Goal: Information Seeking & Learning: Learn about a topic

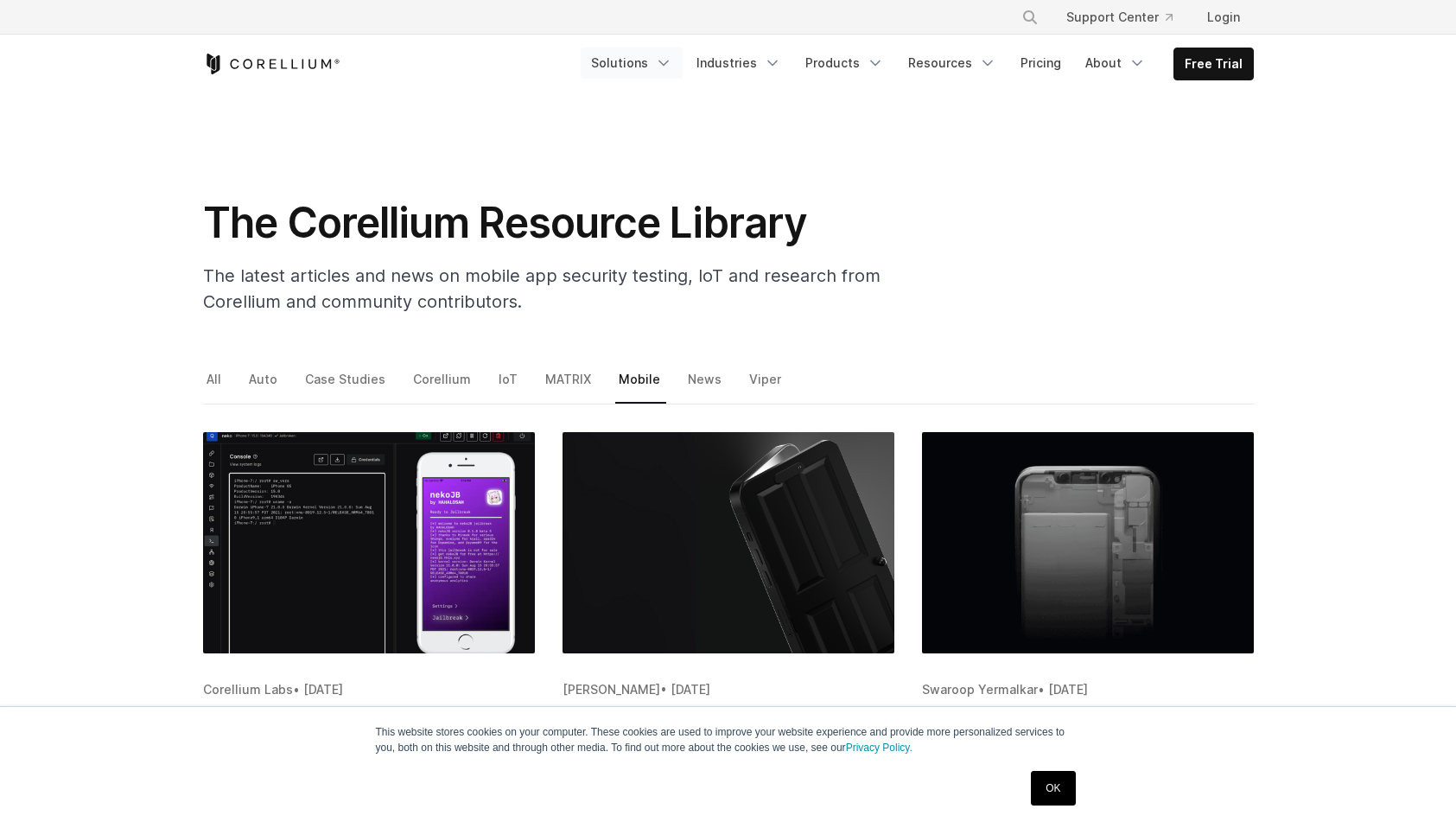
click at [580, 67] on link "Solutions" at bounding box center [631, 62] width 102 height 31
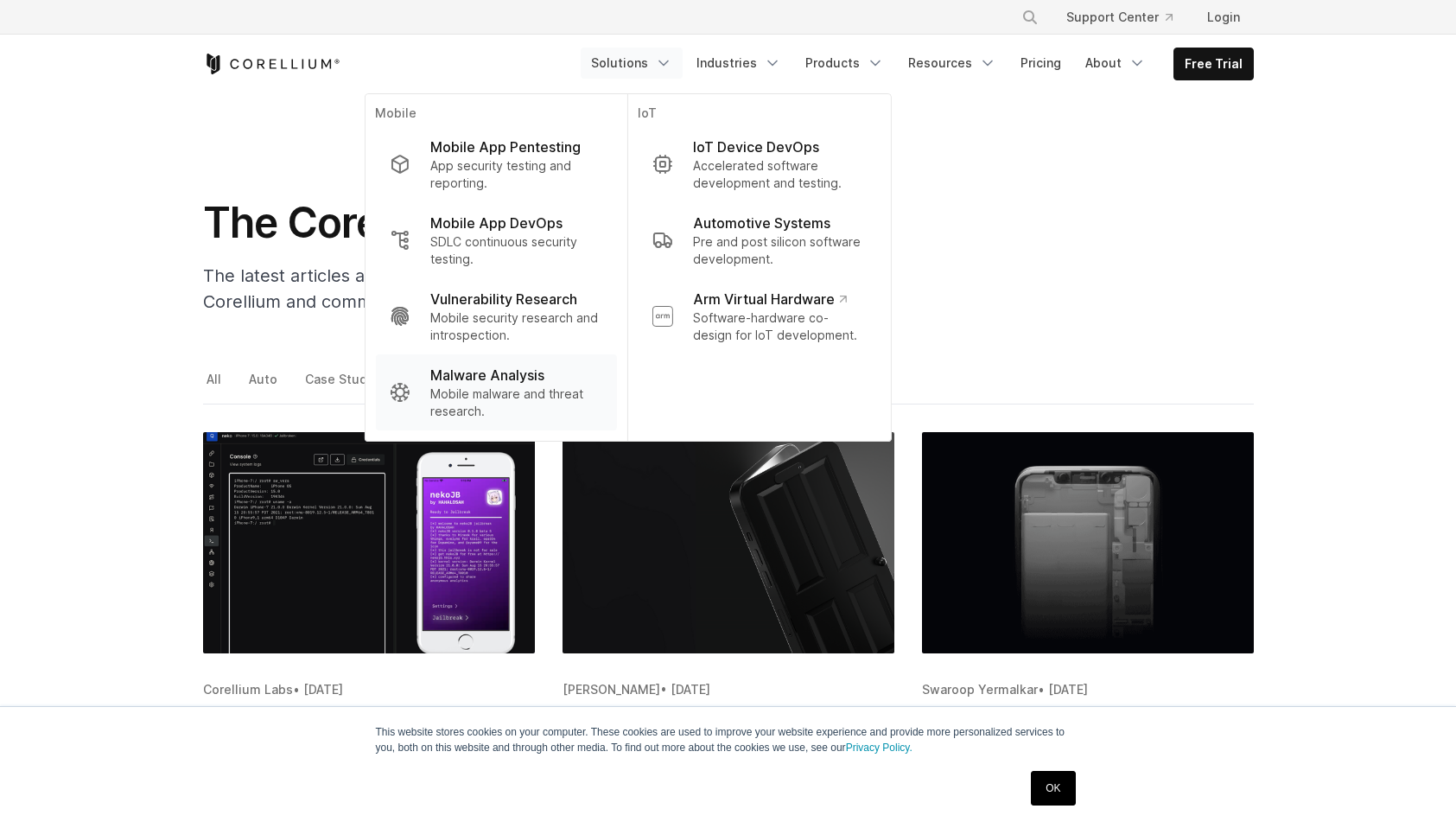
click at [439, 419] on p "Mobile malware and threat research." at bounding box center [516, 402] width 172 height 35
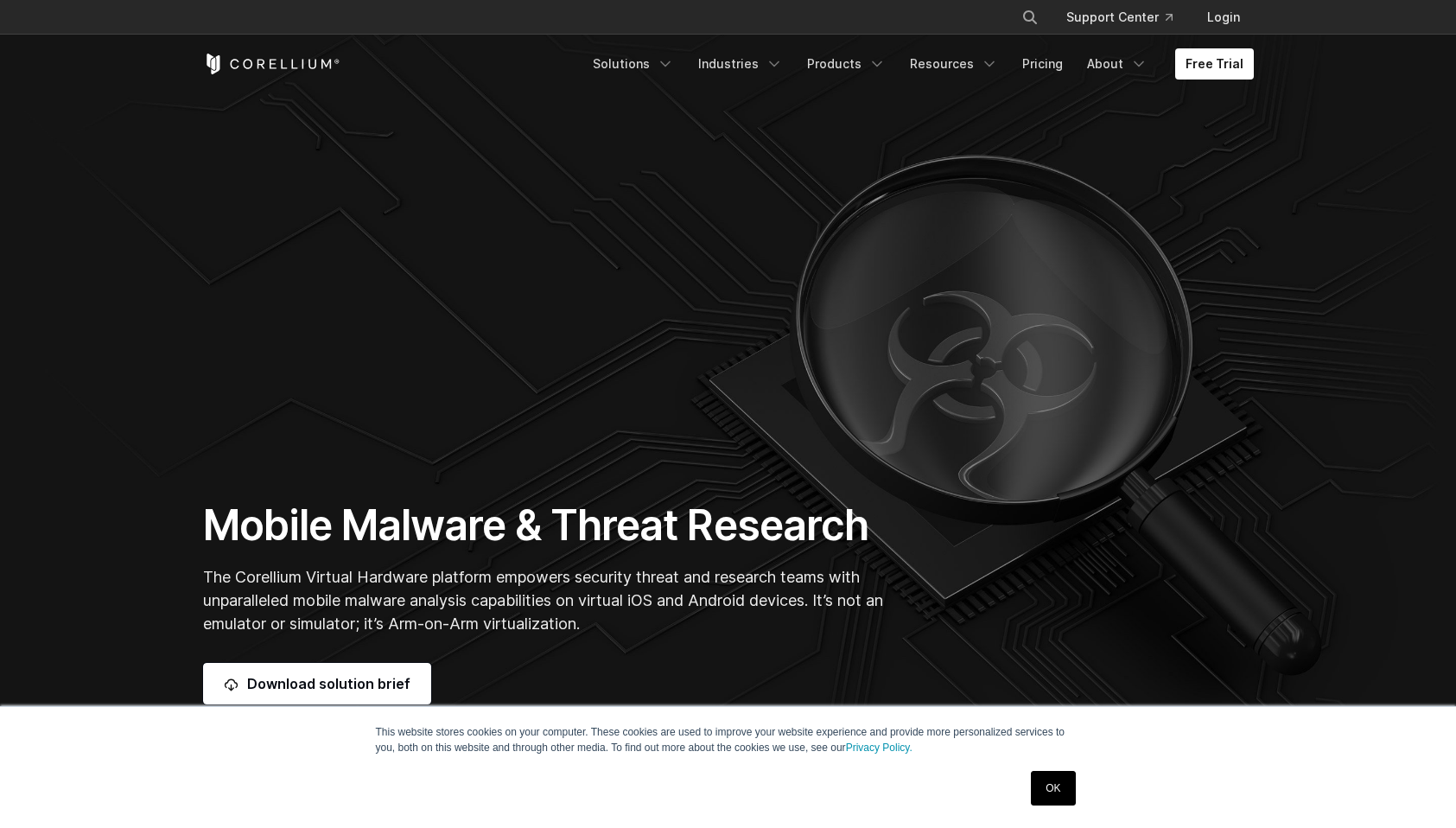
scroll to position [74, 0]
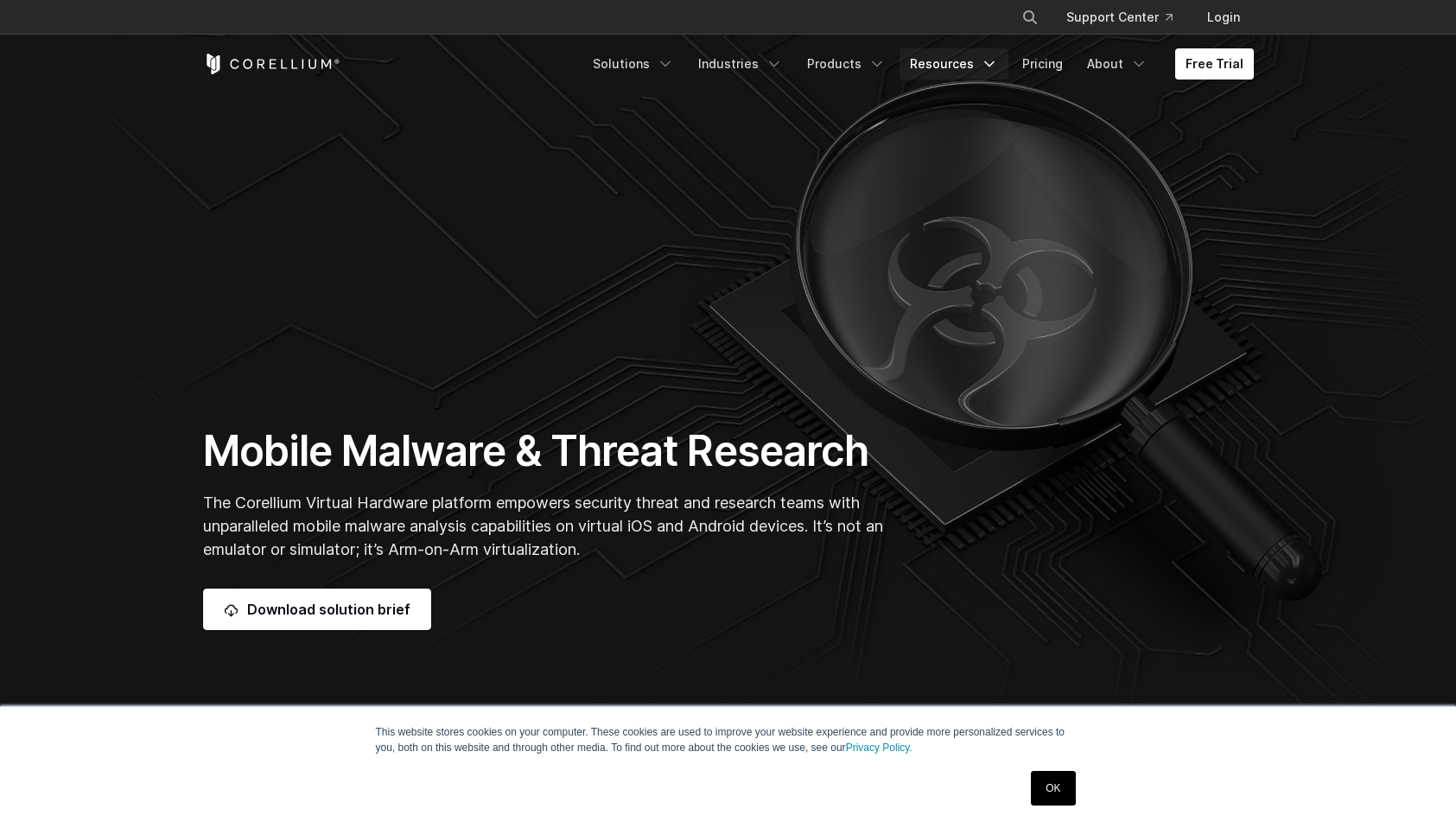
click at [900, 56] on link "Resources" at bounding box center [953, 63] width 109 height 31
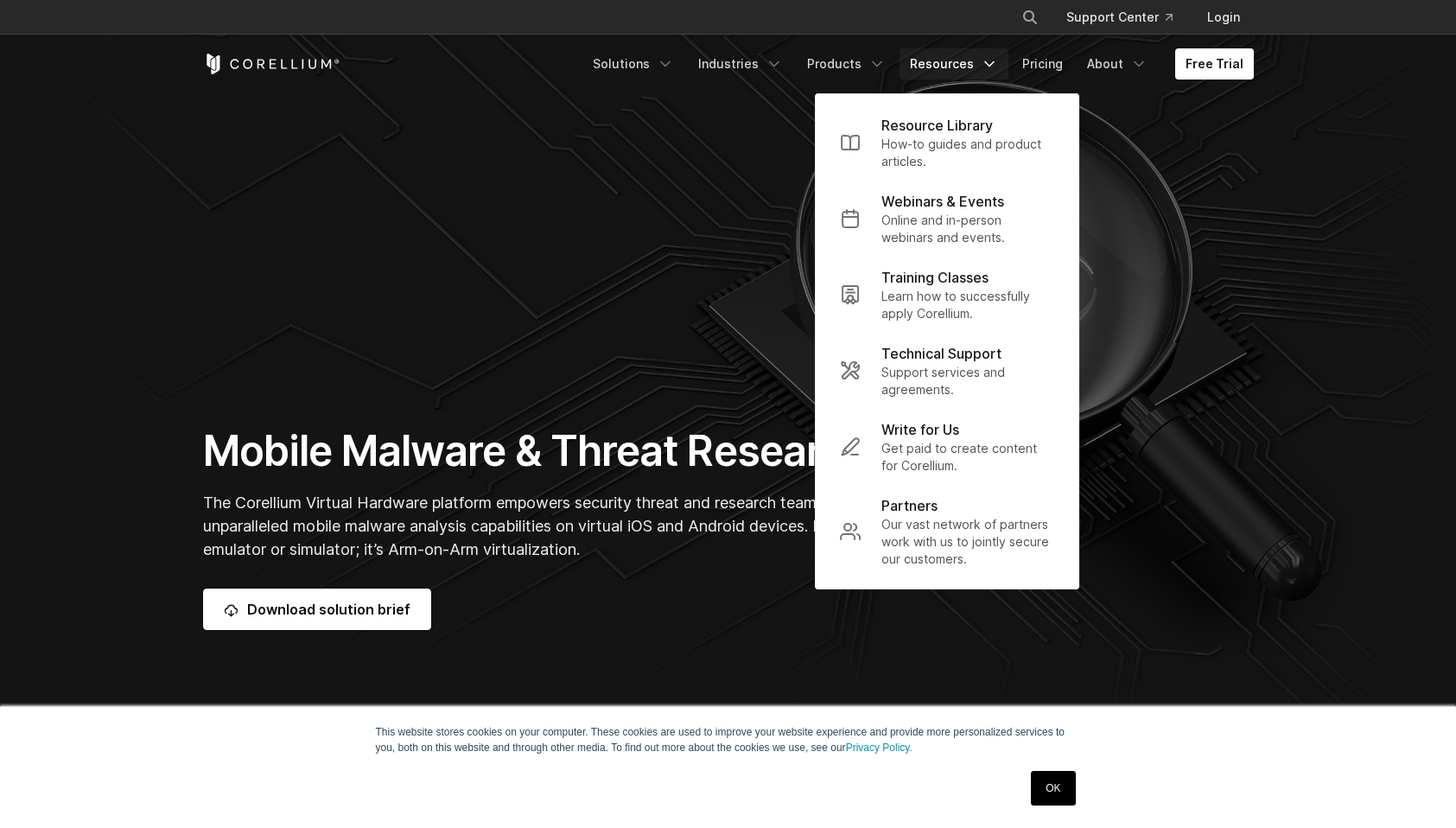
click at [726, 508] on p "The Corellium Virtual Hardware platform empowers security threat and research t…" at bounding box center [547, 525] width 689 height 70
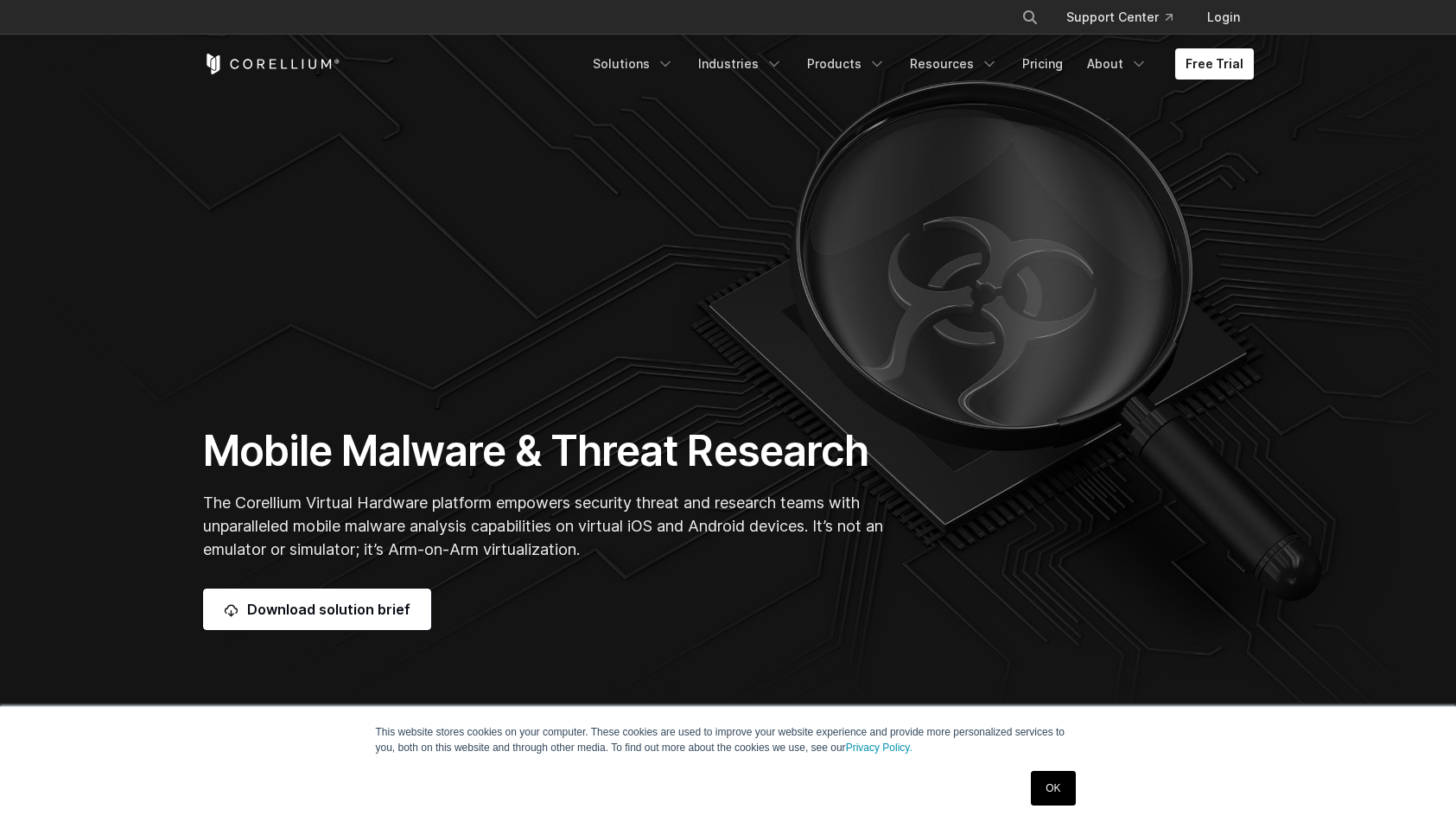
scroll to position [165, 0]
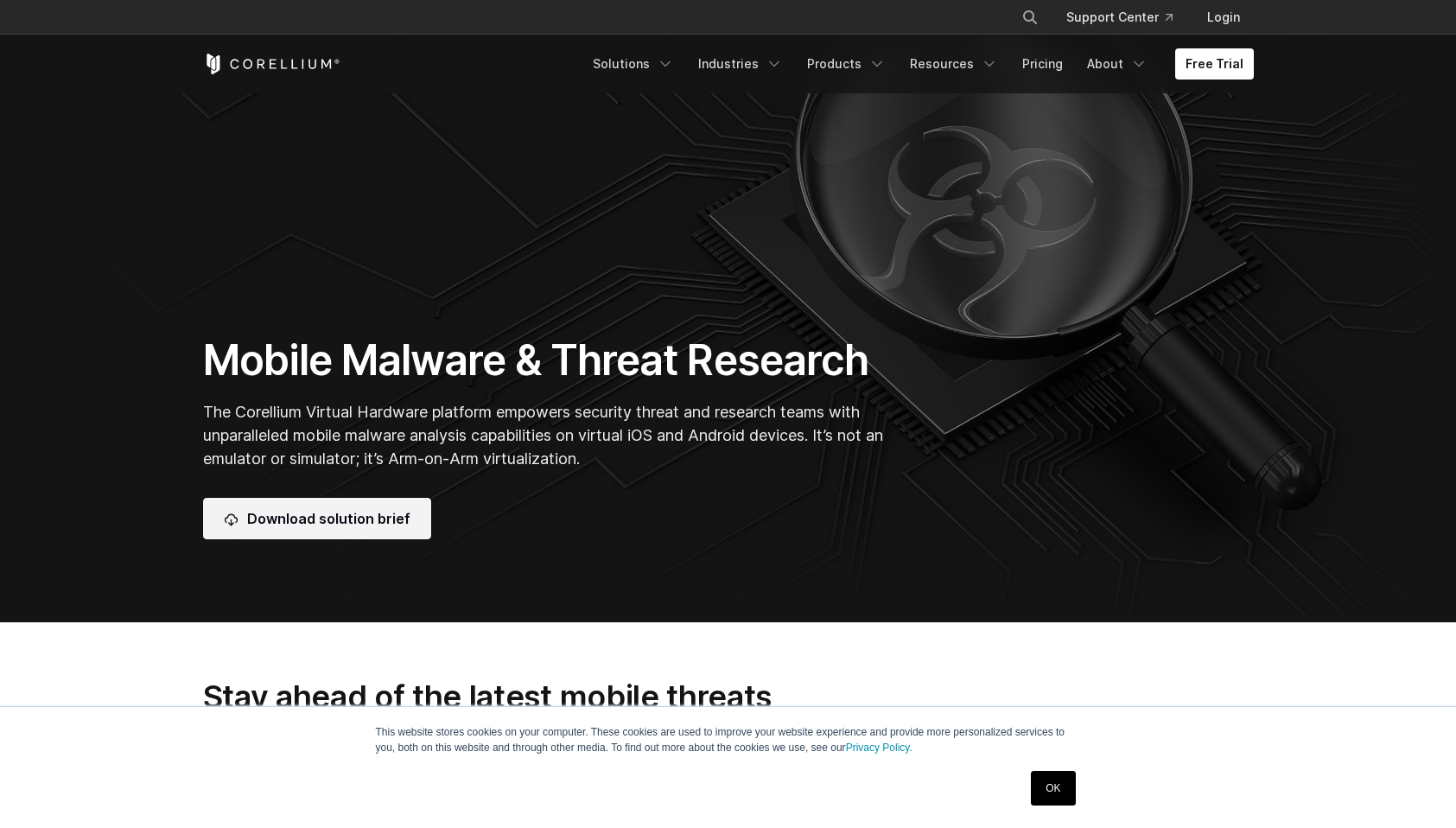
click at [341, 499] on link "Download solution brief" at bounding box center [316, 518] width 228 height 41
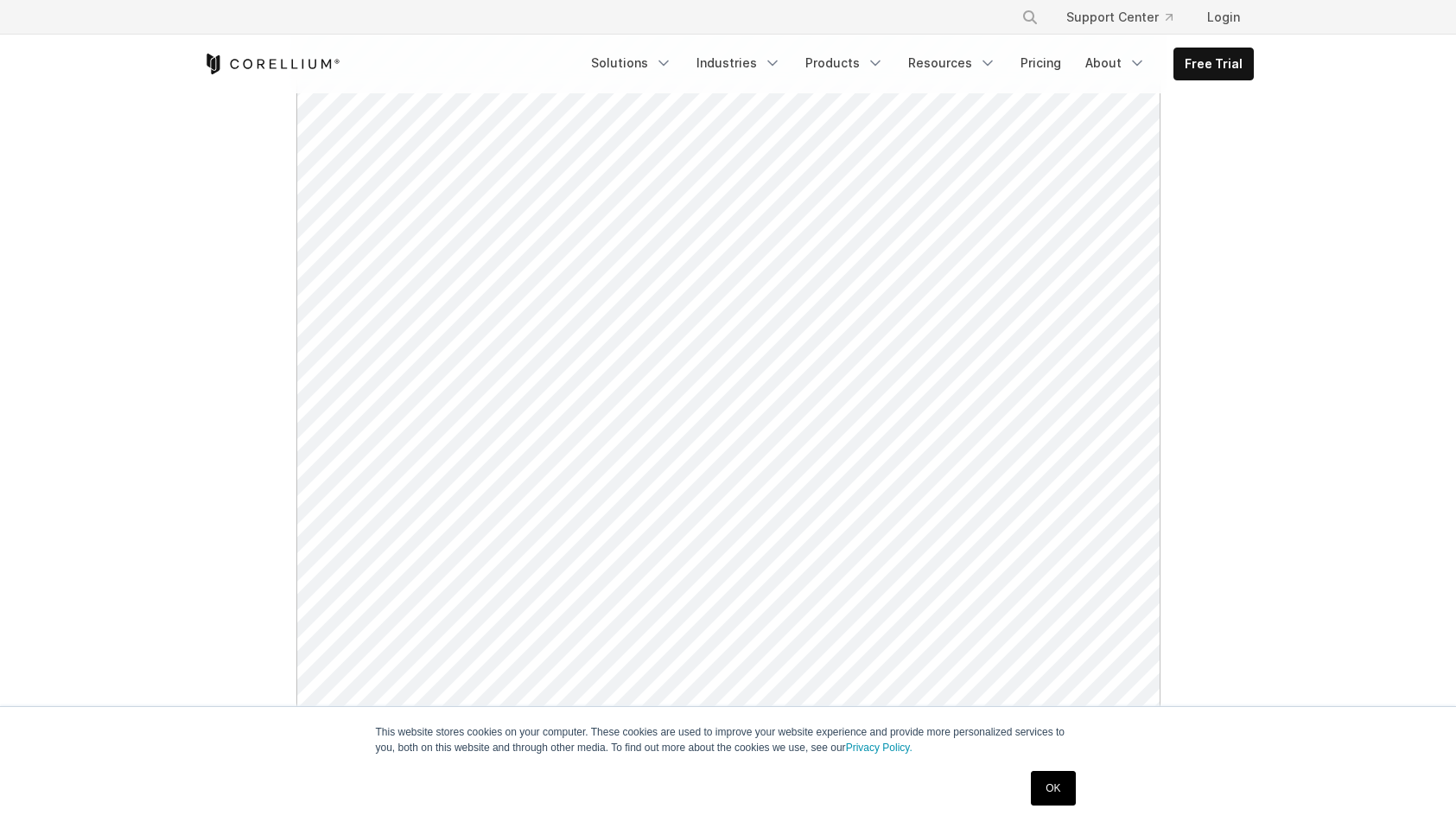
scroll to position [591, 0]
click at [190, 454] on div at bounding box center [728, 147] width 1086 height 1123
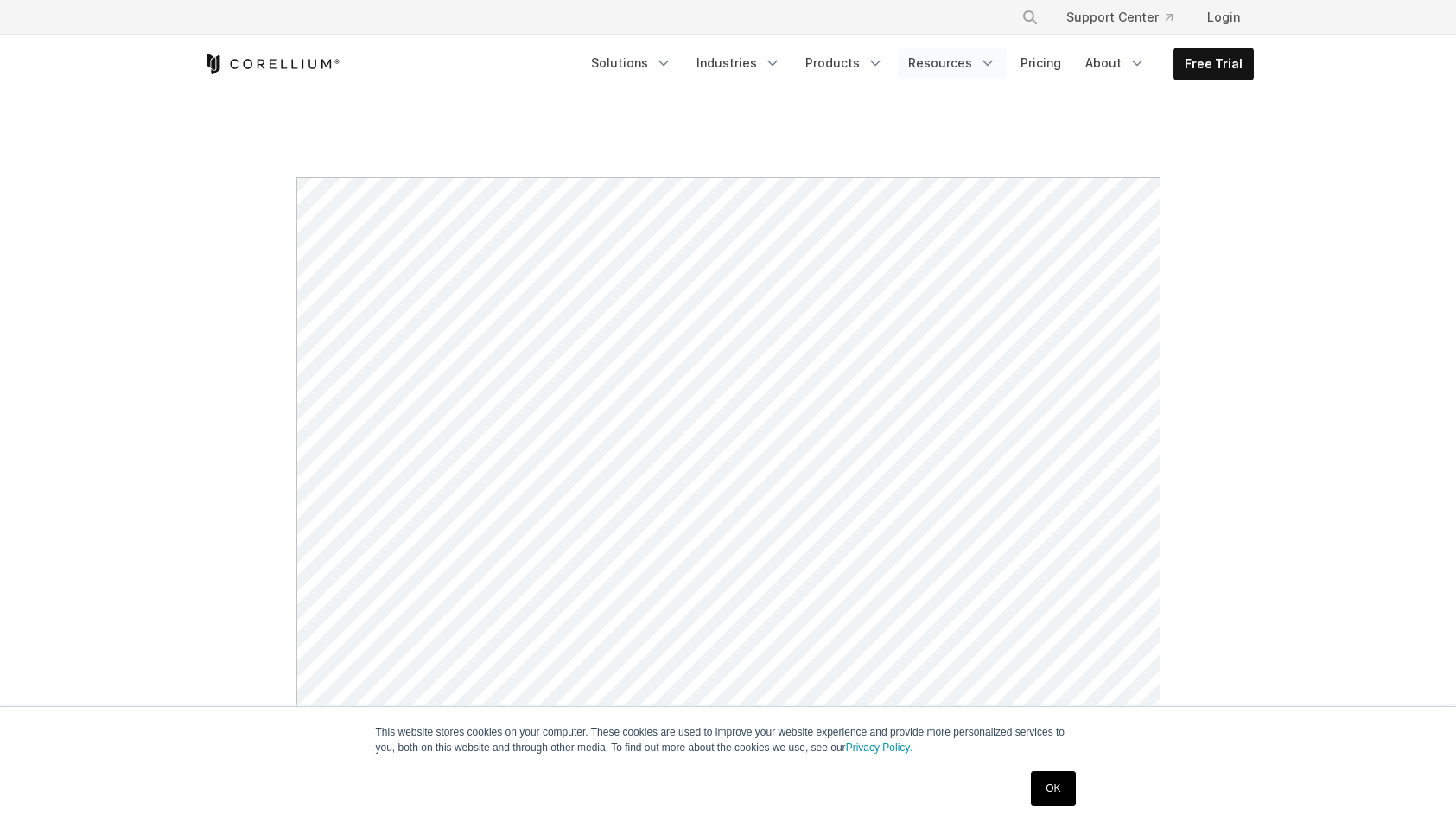
click at [915, 79] on link "Resources" at bounding box center [951, 62] width 109 height 31
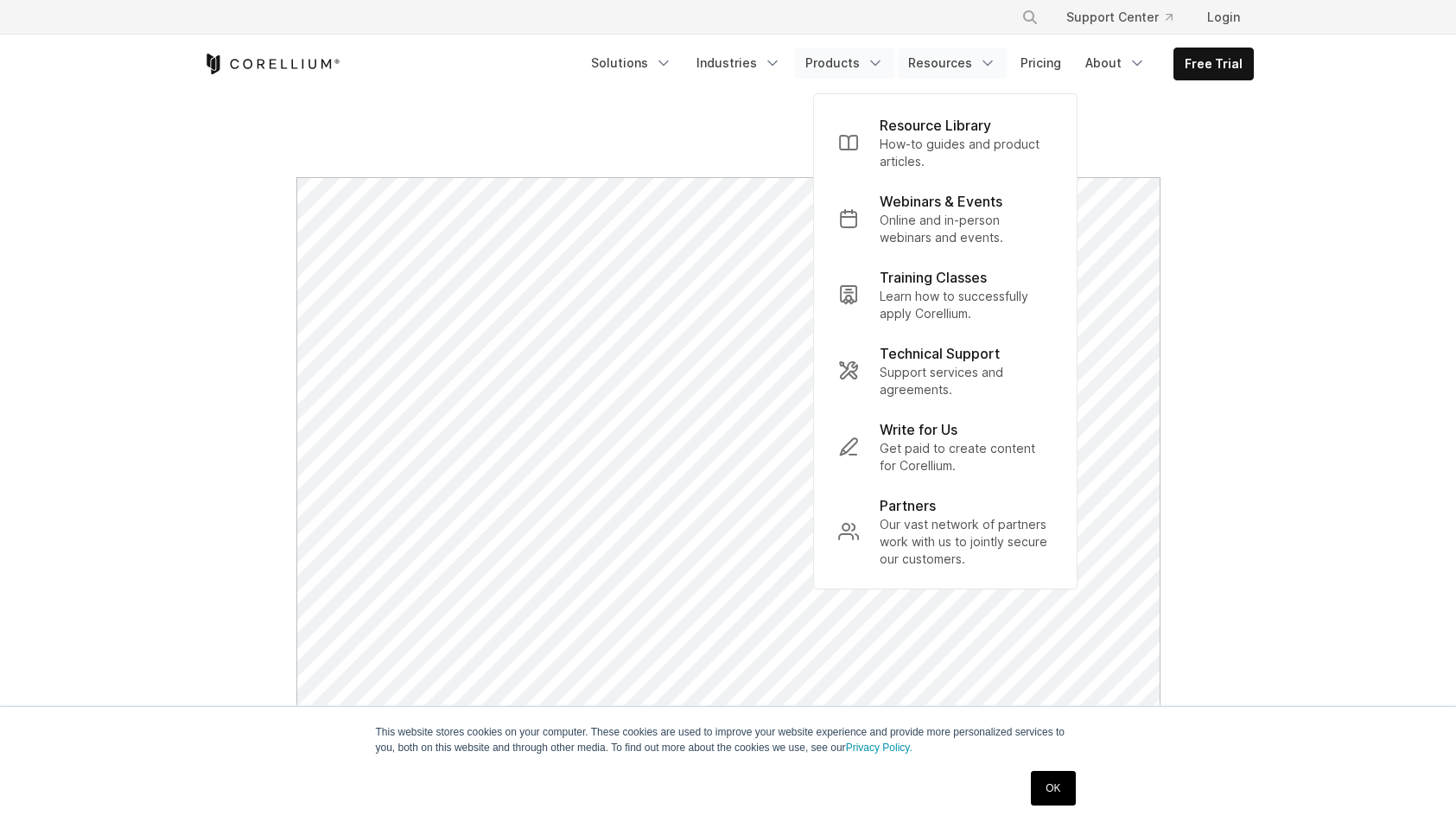
click at [795, 79] on link "Products" at bounding box center [844, 62] width 99 height 31
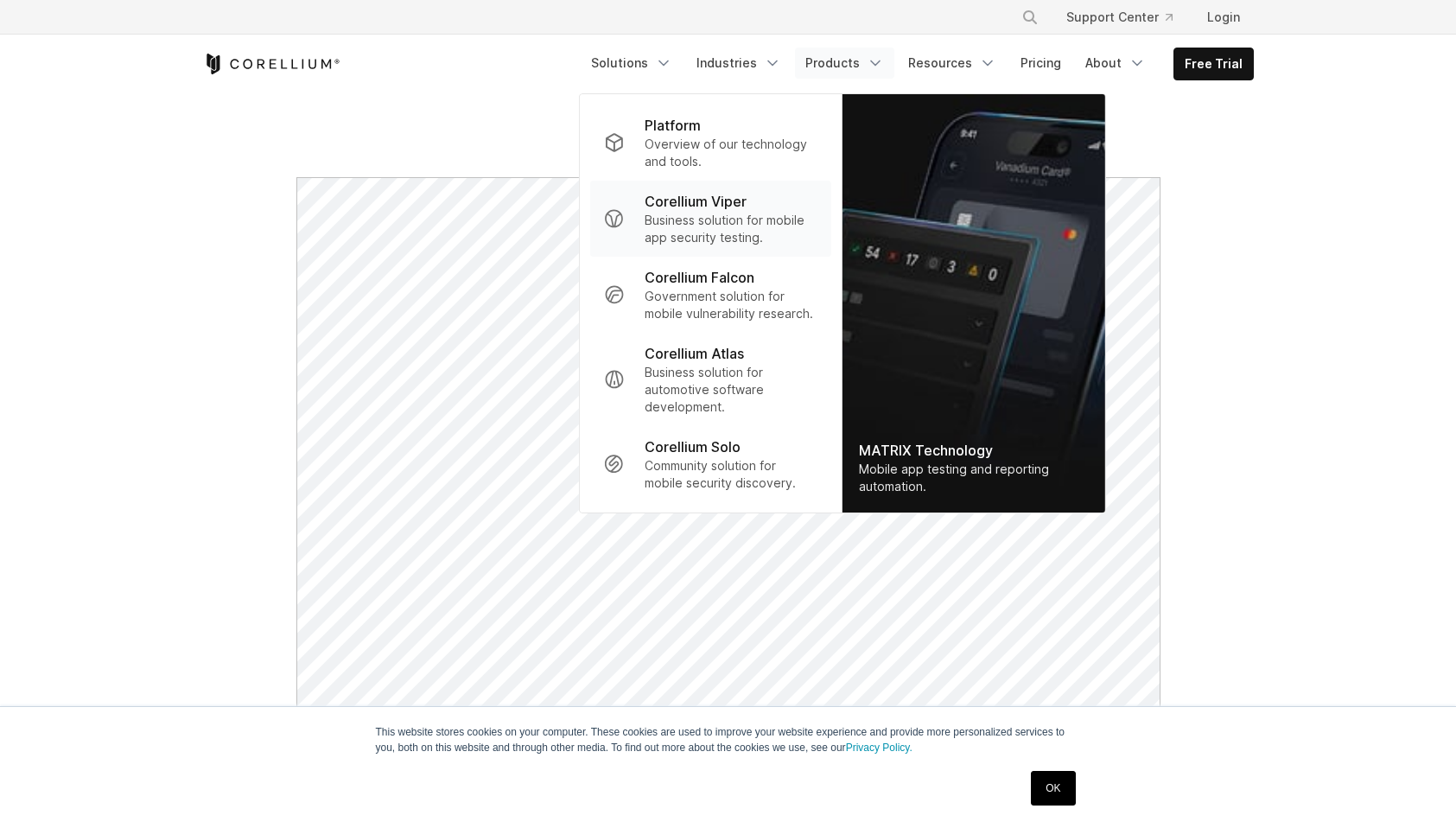
click at [663, 226] on p "Business solution for mobile app security testing." at bounding box center [730, 229] width 172 height 35
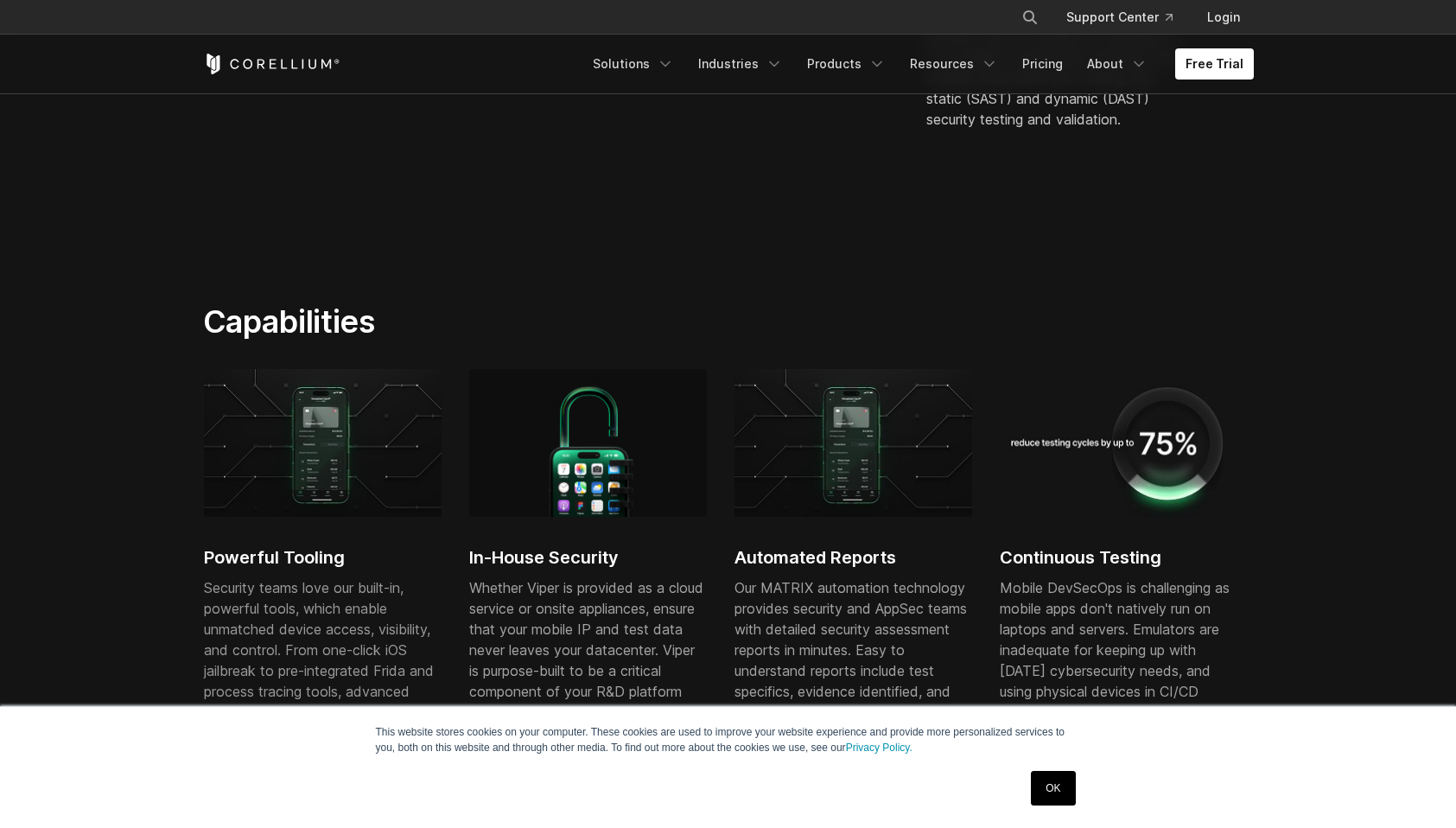
scroll to position [997, 0]
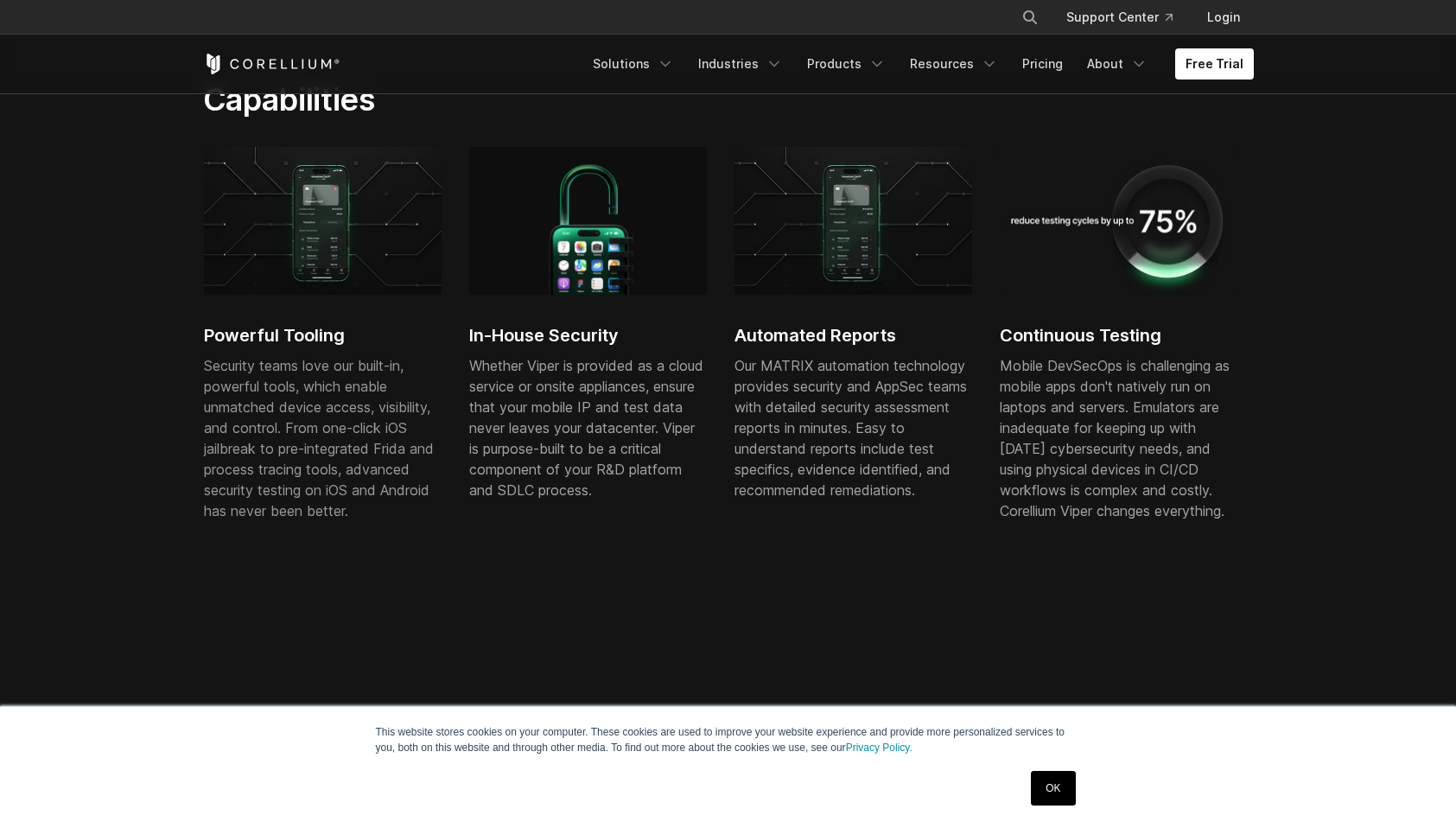
click at [305, 360] on div "Powerful Tooling Security teams love our built-in, powerful tools, which enable…" at bounding box center [322, 351] width 237 height 408
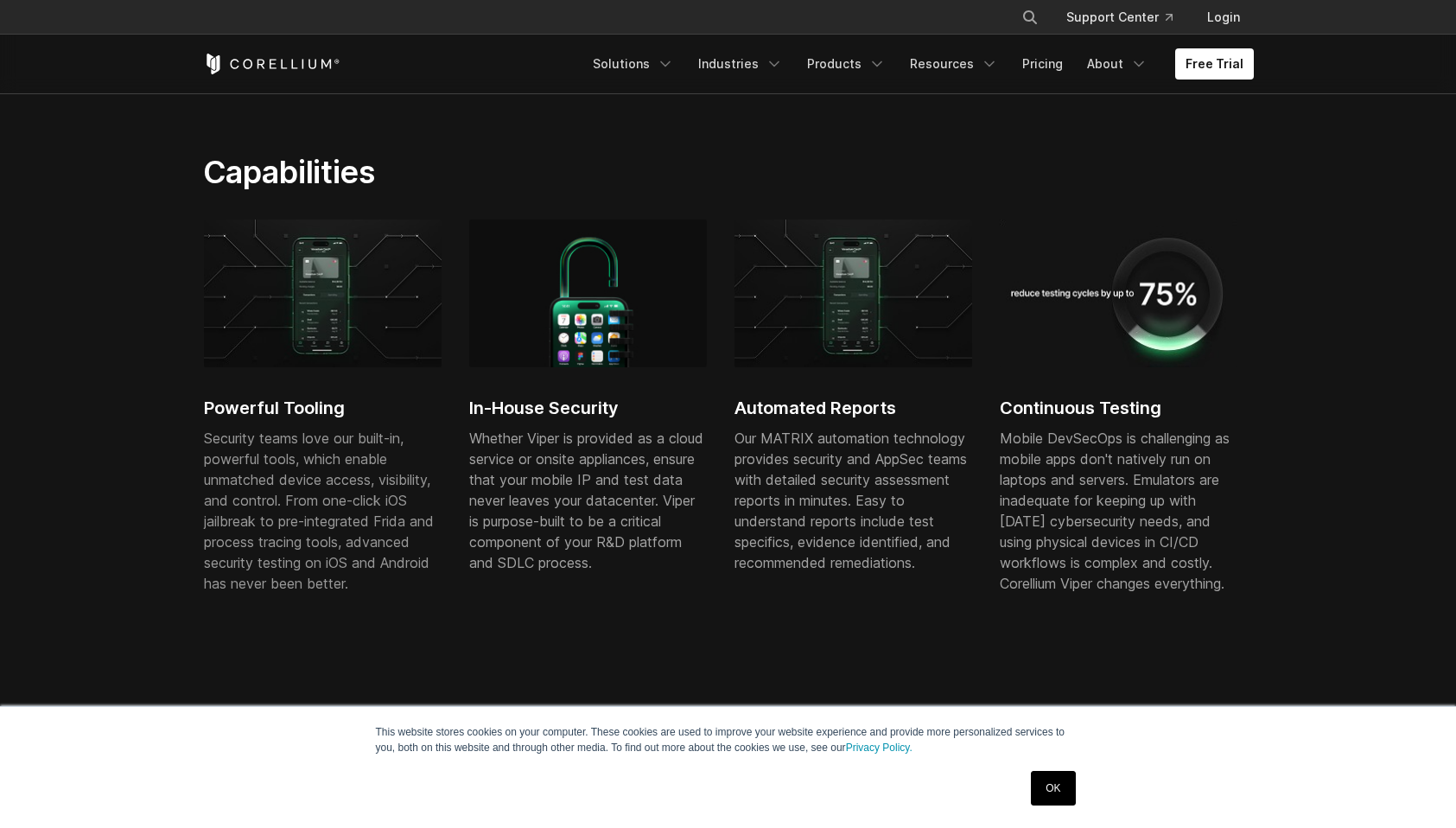
scroll to position [1026, 0]
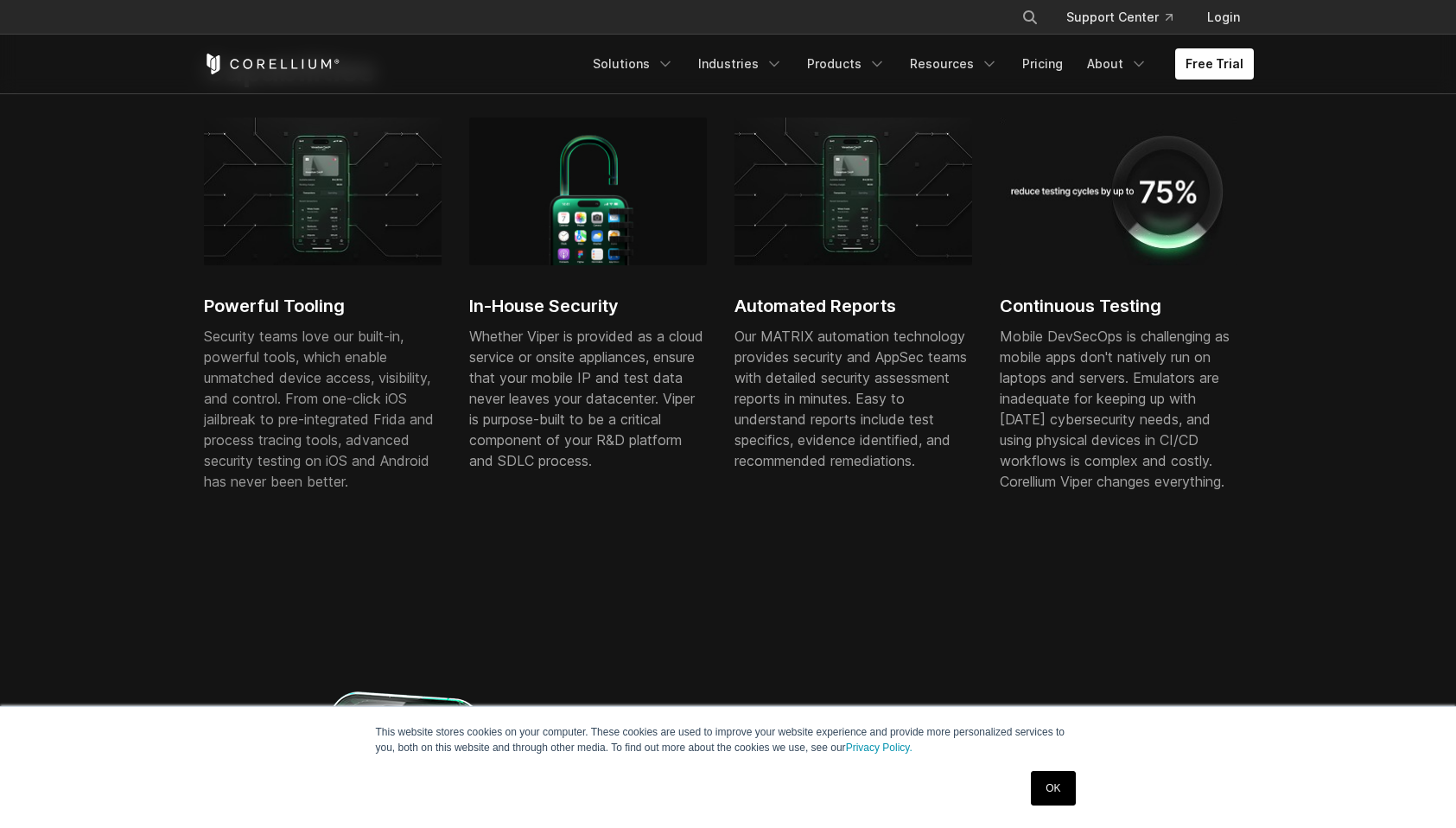
click at [923, 470] on div "Our MATRIX automation technology provides security and AppSec teams with detail…" at bounding box center [852, 398] width 237 height 145
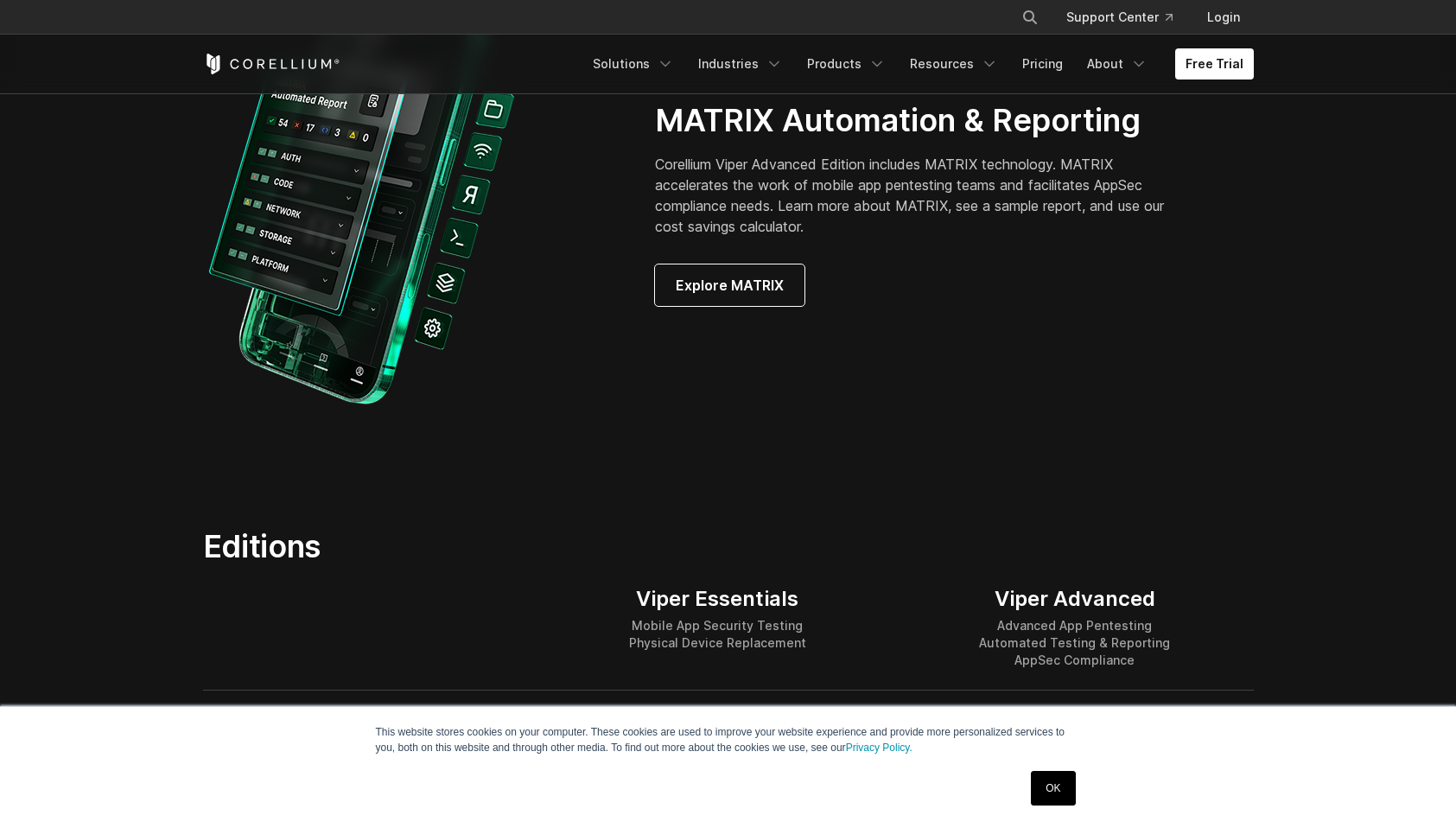
scroll to position [1704, 0]
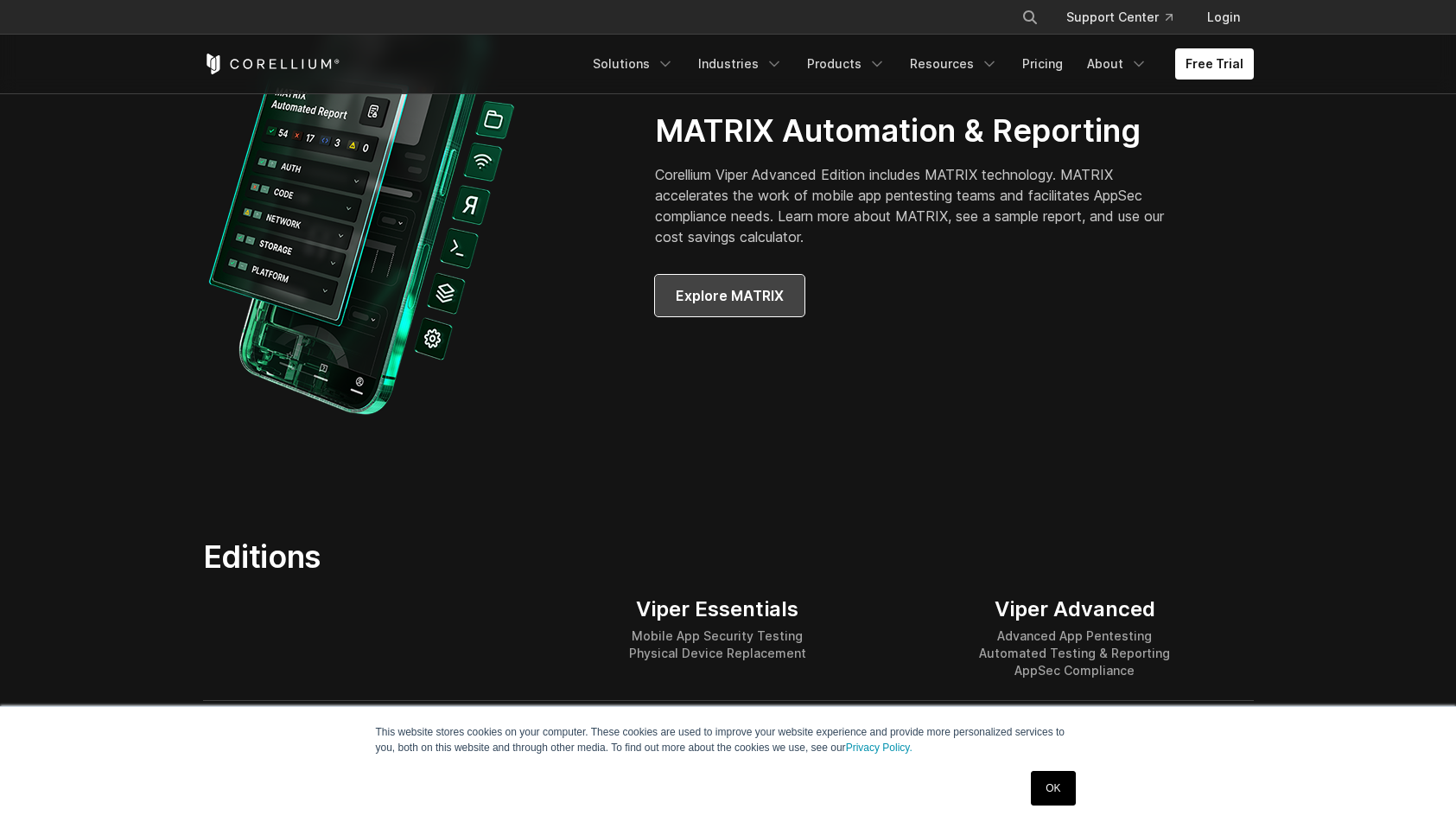
click at [780, 305] on span "Explore MATRIX" at bounding box center [729, 296] width 108 height 21
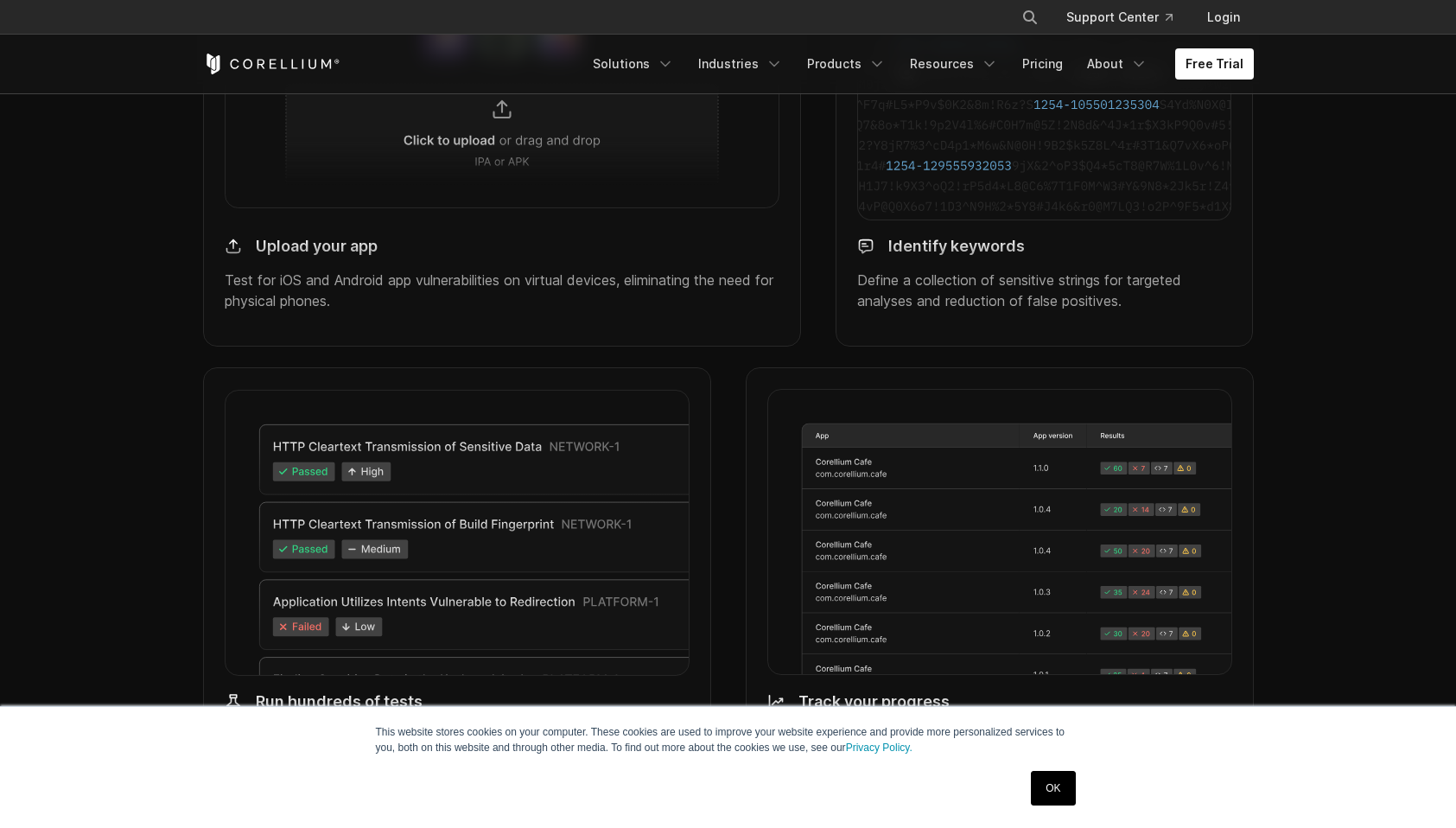
scroll to position [1733, 0]
click at [743, 349] on div "Upload your app Test for iOS and Android app vulnerabilities on virtual devices…" at bounding box center [502, 129] width 599 height 442
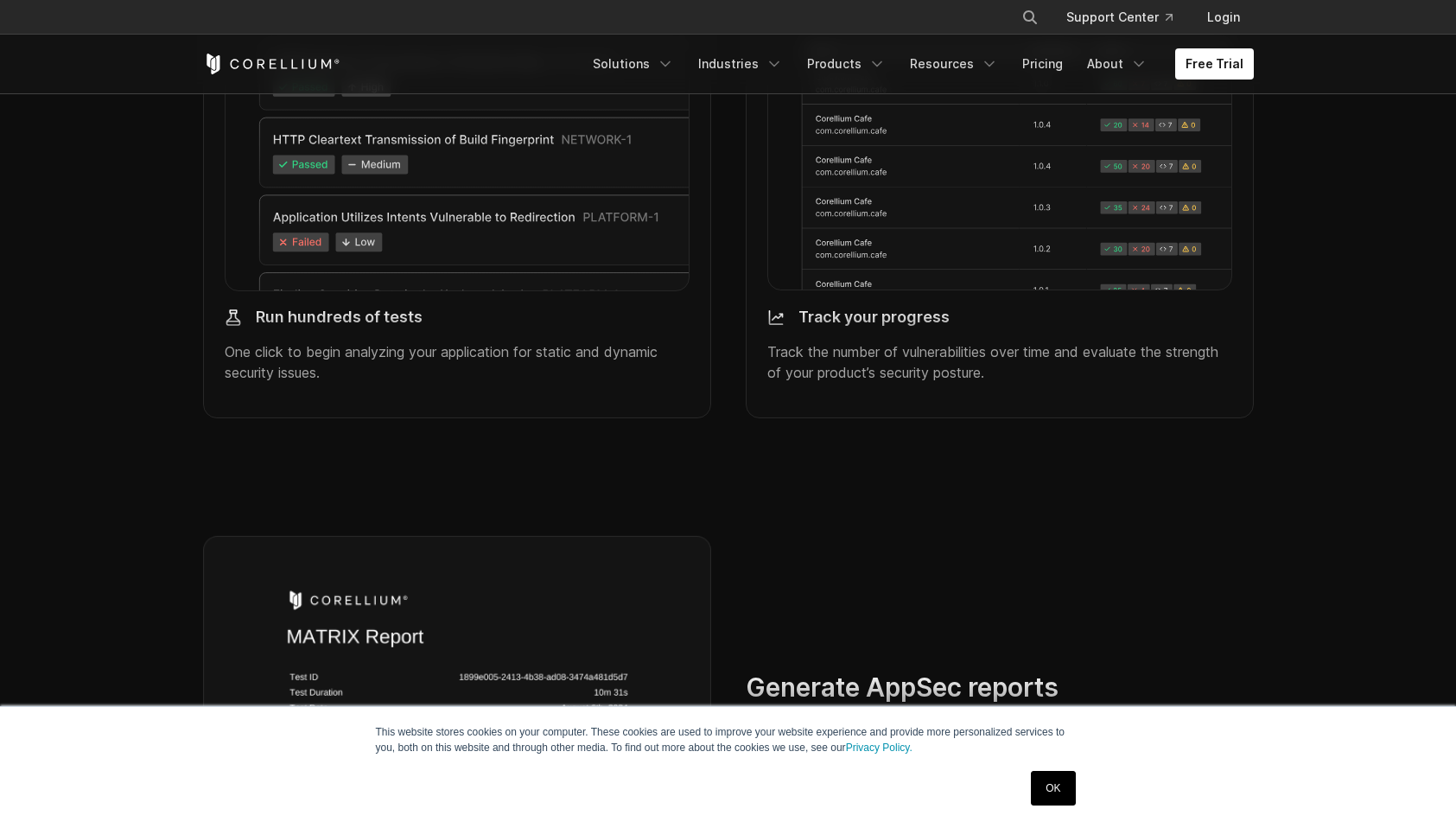
scroll to position [2114, 0]
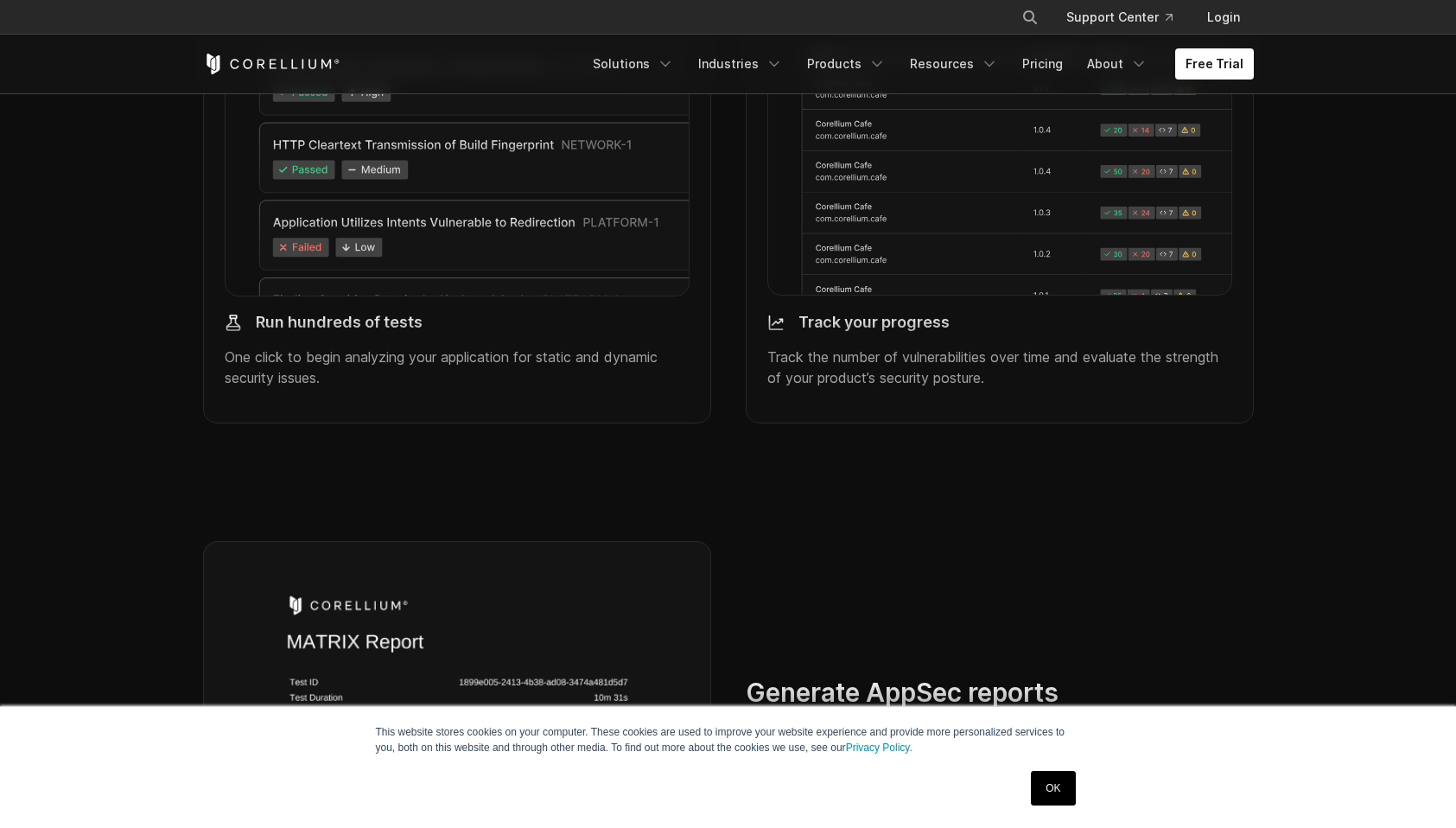
click at [540, 296] on img at bounding box center [457, 153] width 465 height 287
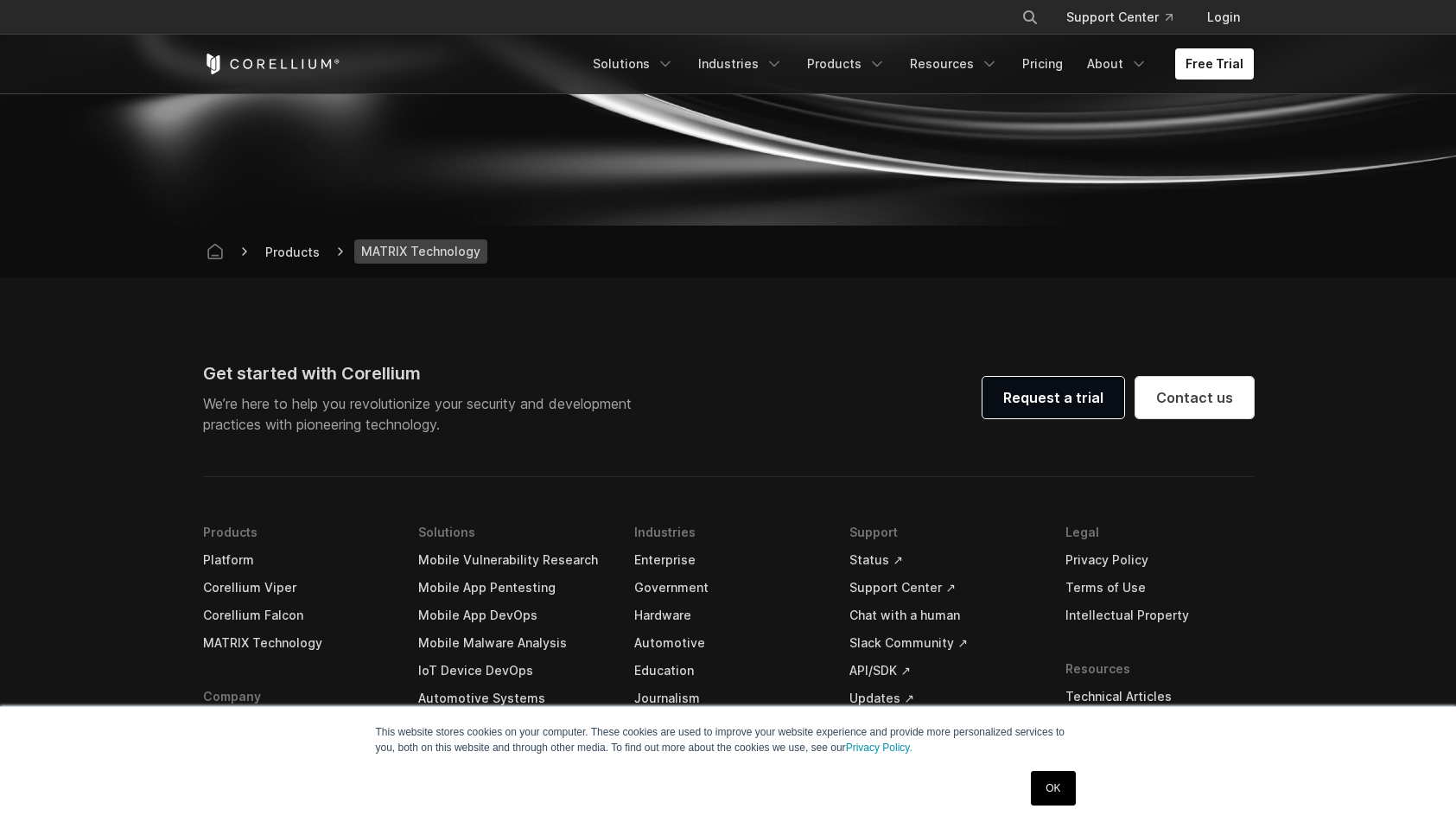
scroll to position [6492, 0]
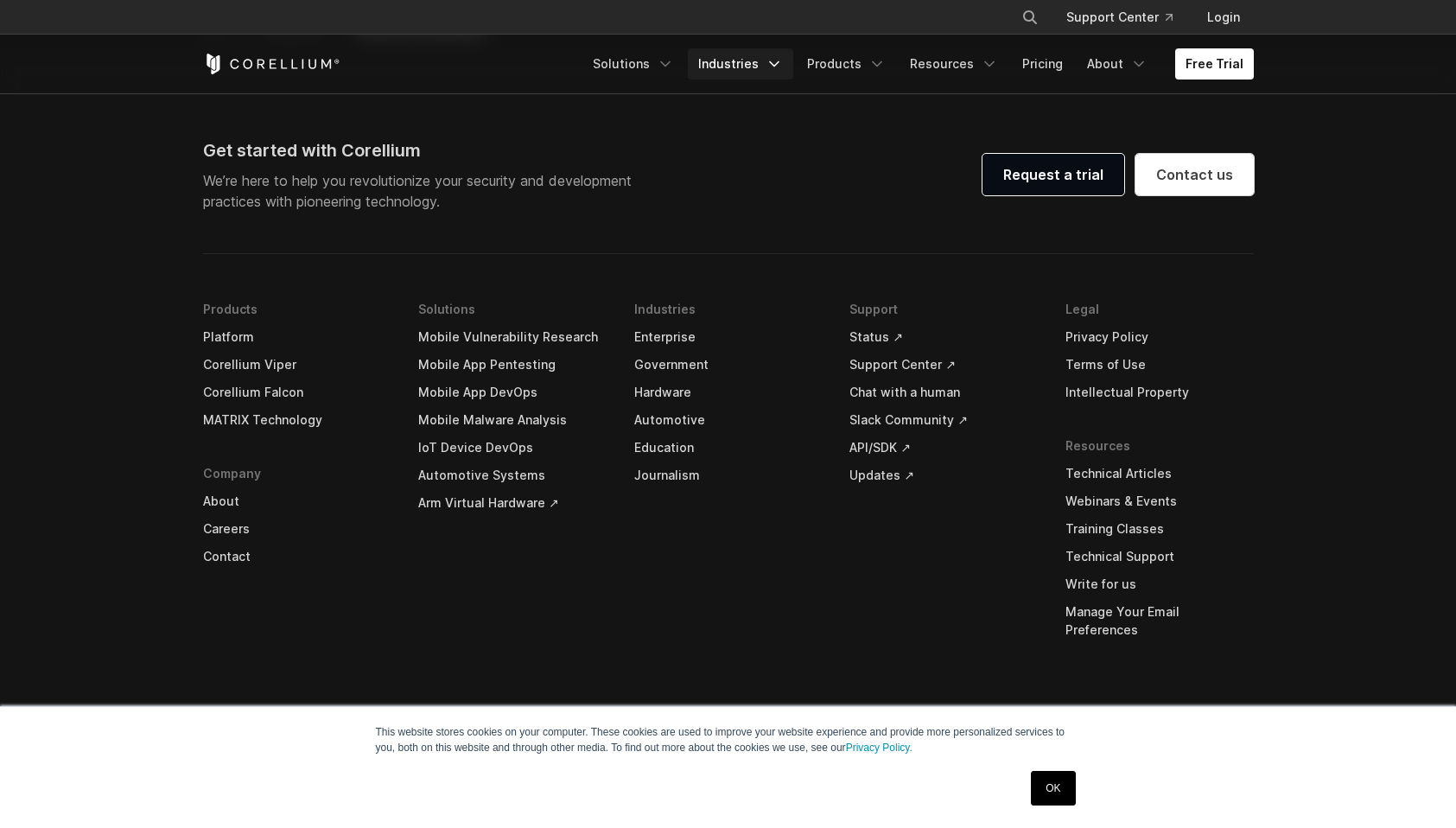
click at [688, 68] on link "Industries" at bounding box center [741, 63] width 106 height 31
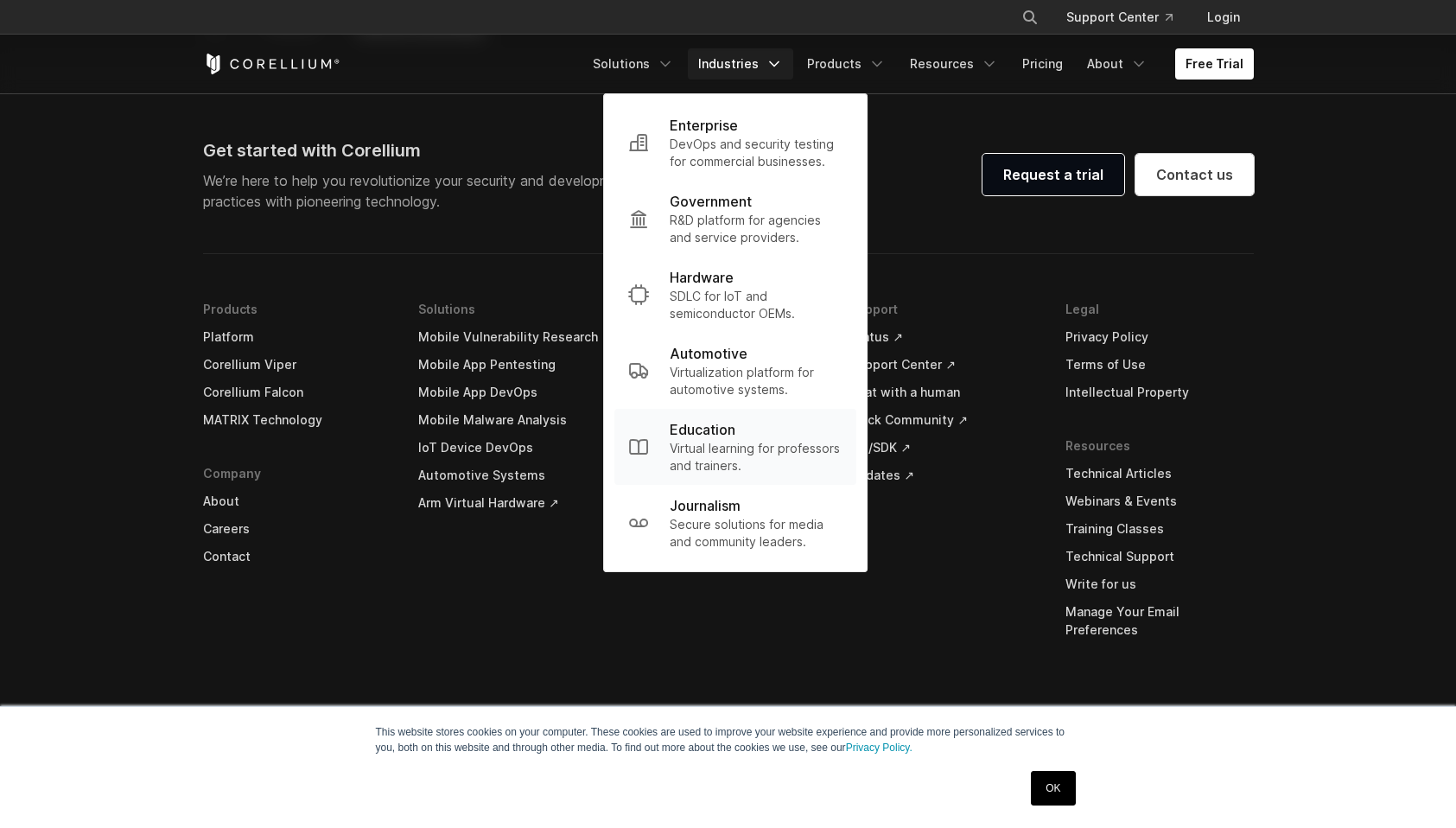
click at [693, 432] on div "Education" at bounding box center [756, 429] width 173 height 21
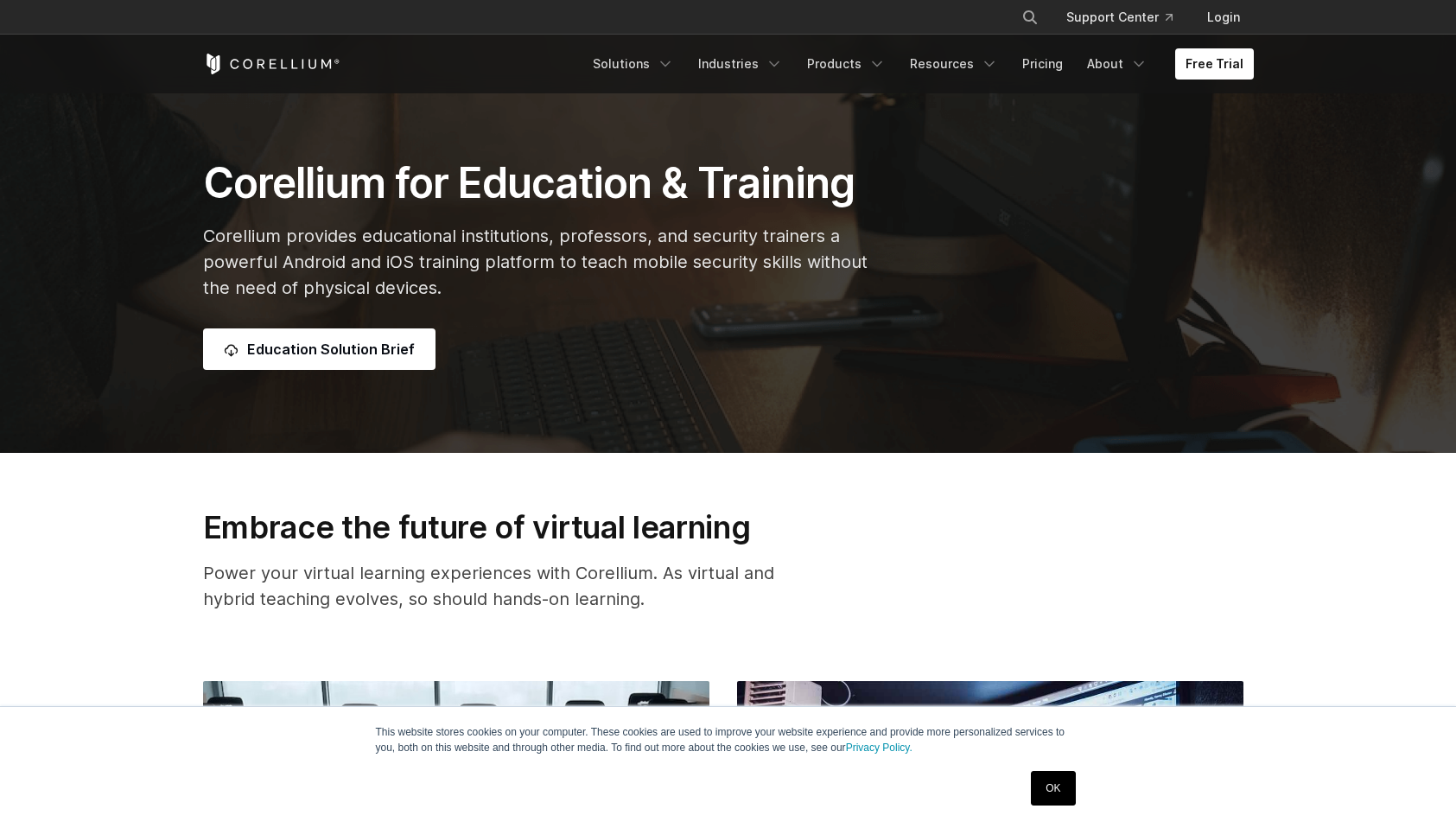
scroll to position [231, 0]
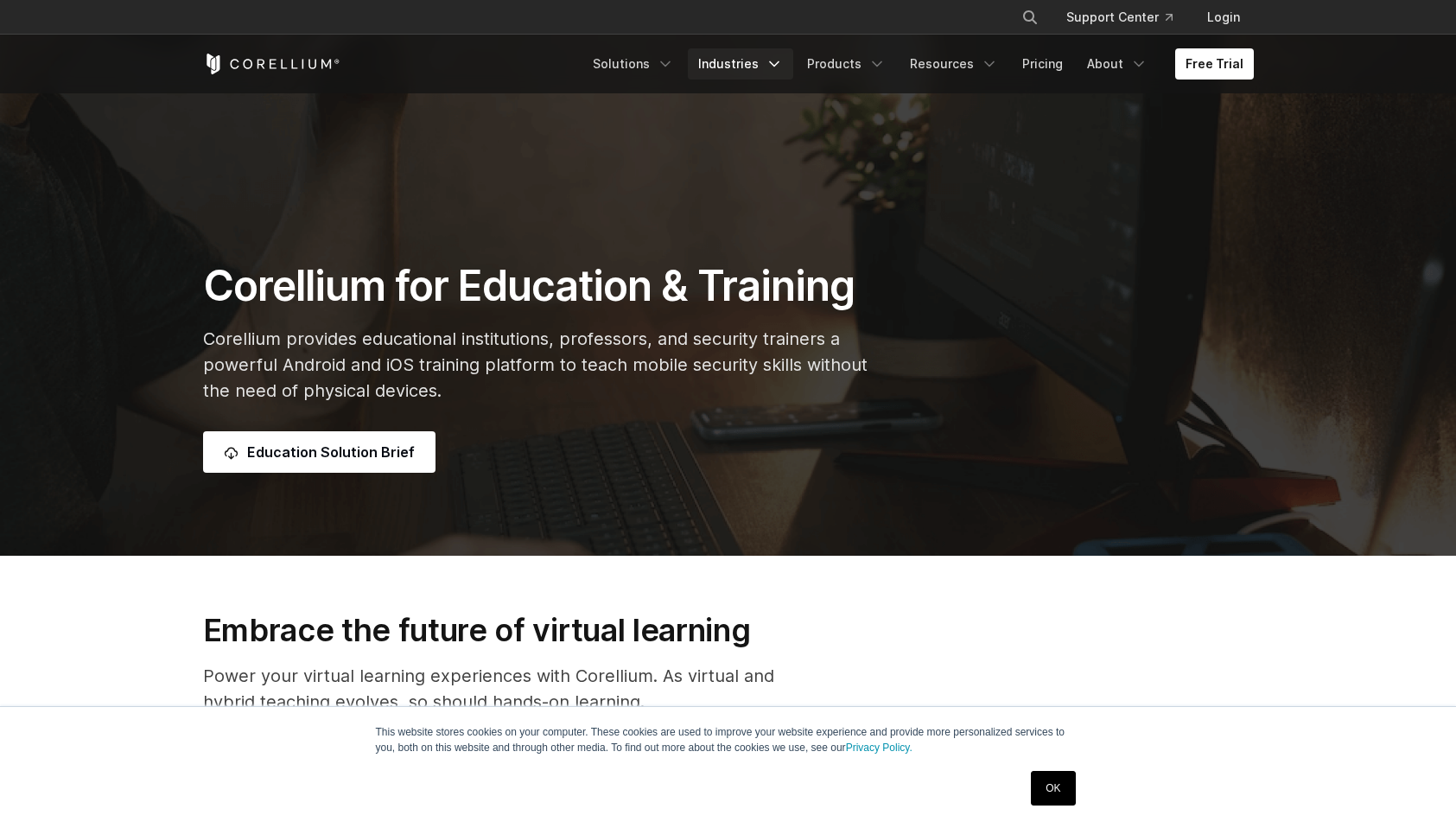
click at [688, 62] on link "Industries" at bounding box center [741, 63] width 106 height 31
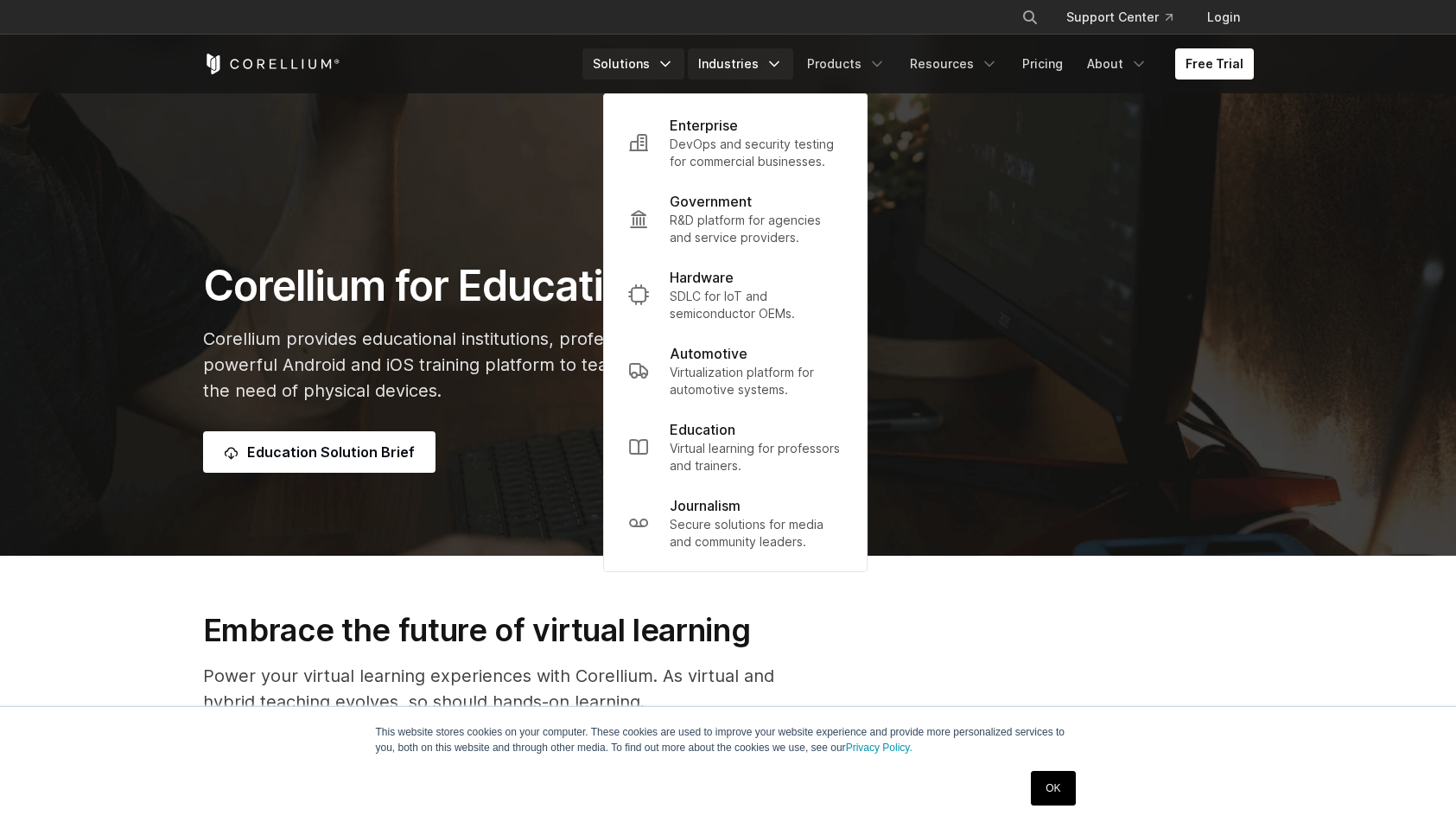
click at [587, 80] on link "Solutions" at bounding box center [633, 63] width 102 height 31
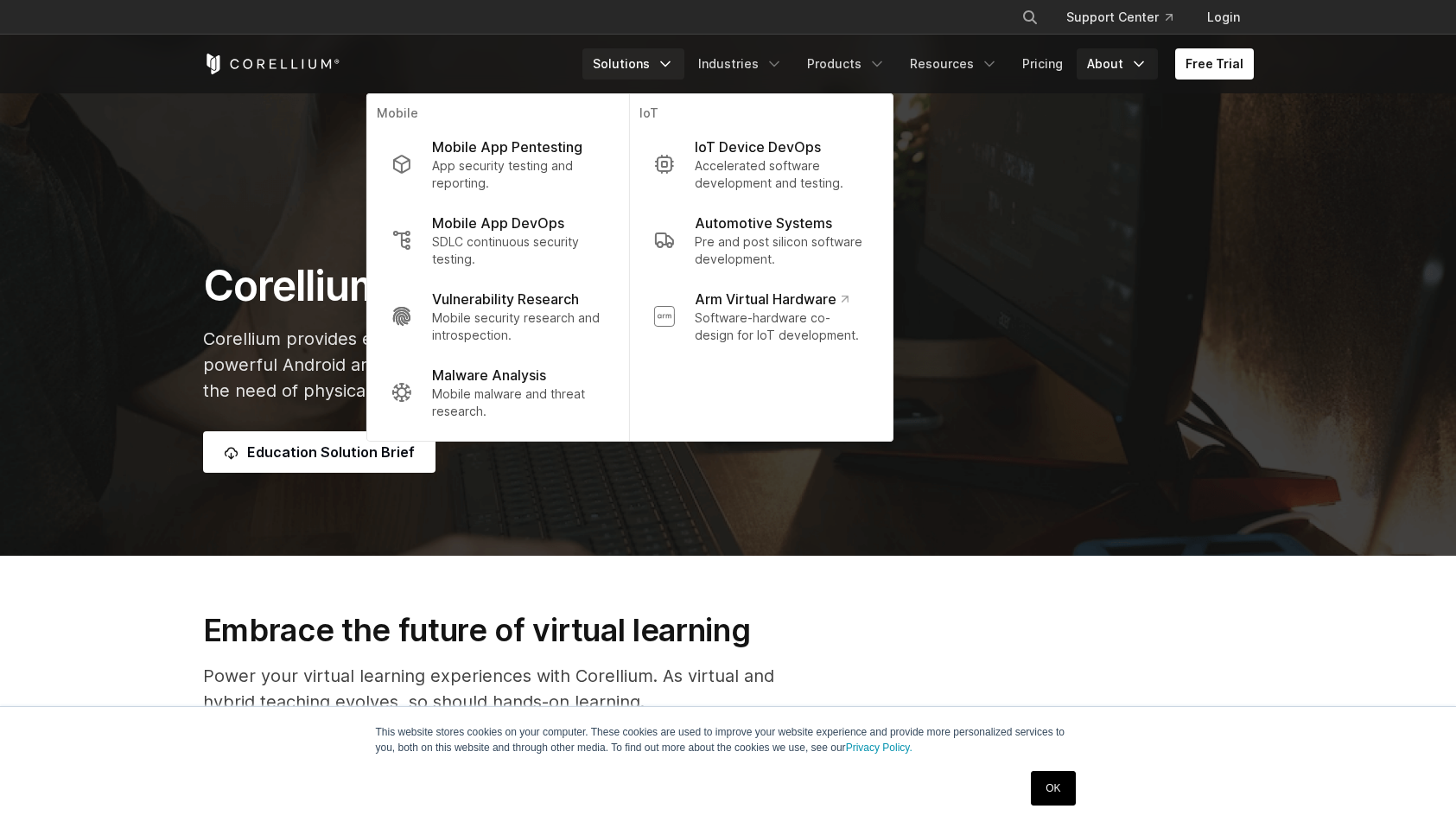
click at [1095, 74] on link "About" at bounding box center [1118, 63] width 82 height 31
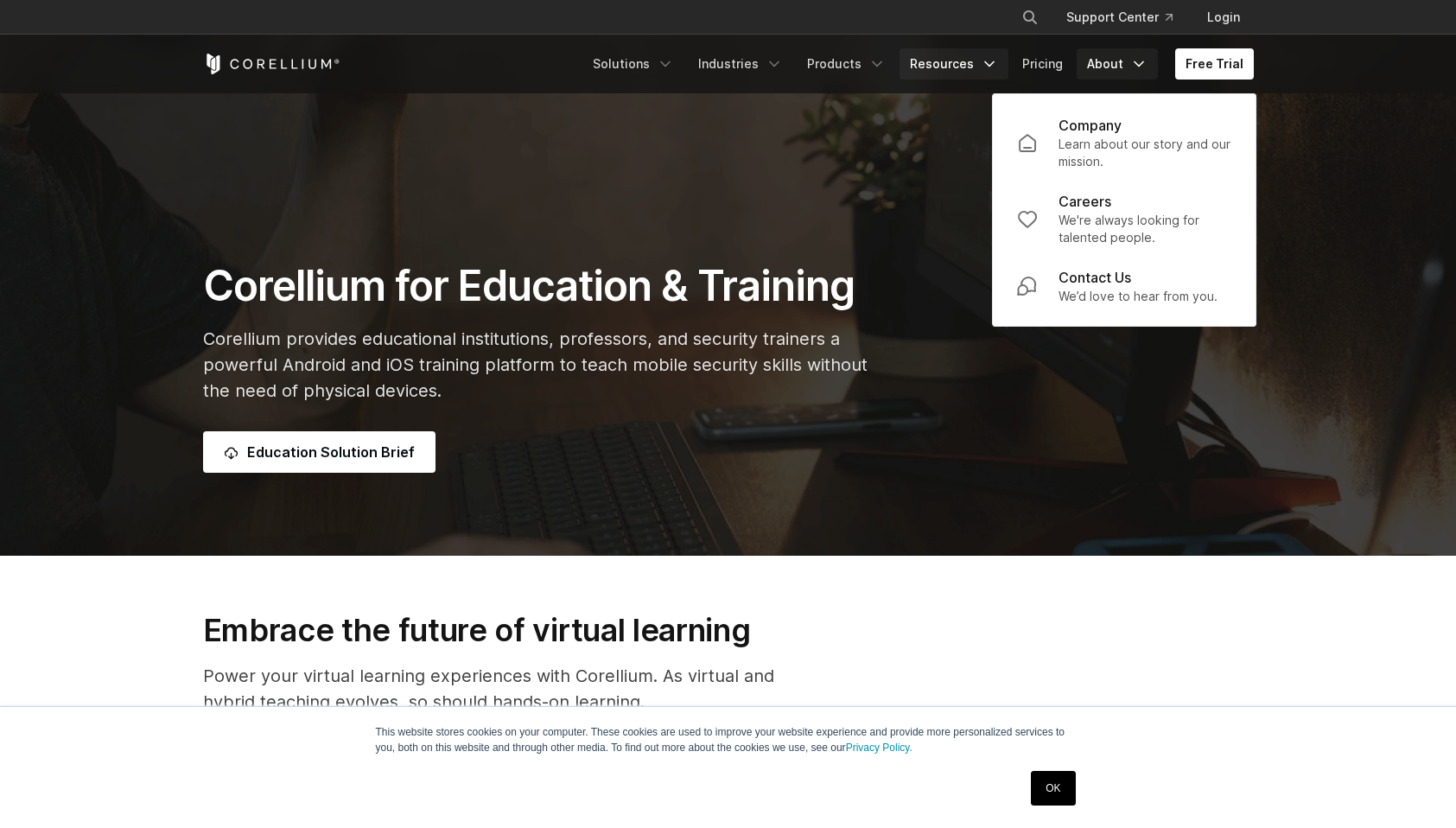
click at [985, 66] on polyline "Navigation Menu" at bounding box center [989, 64] width 9 height 4
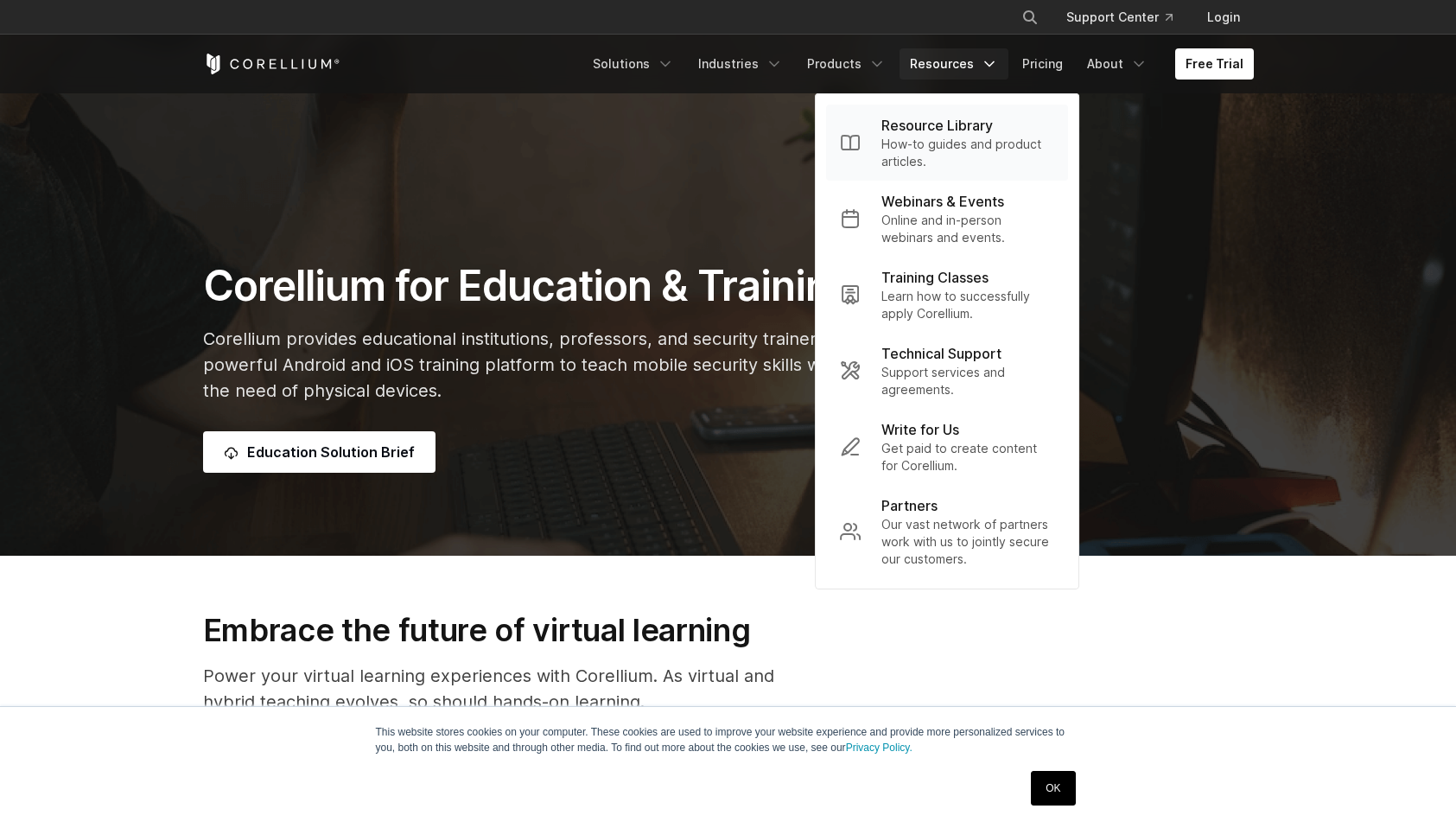
click at [955, 115] on link "Resource Library How-to guides and product articles." at bounding box center [948, 142] width 242 height 76
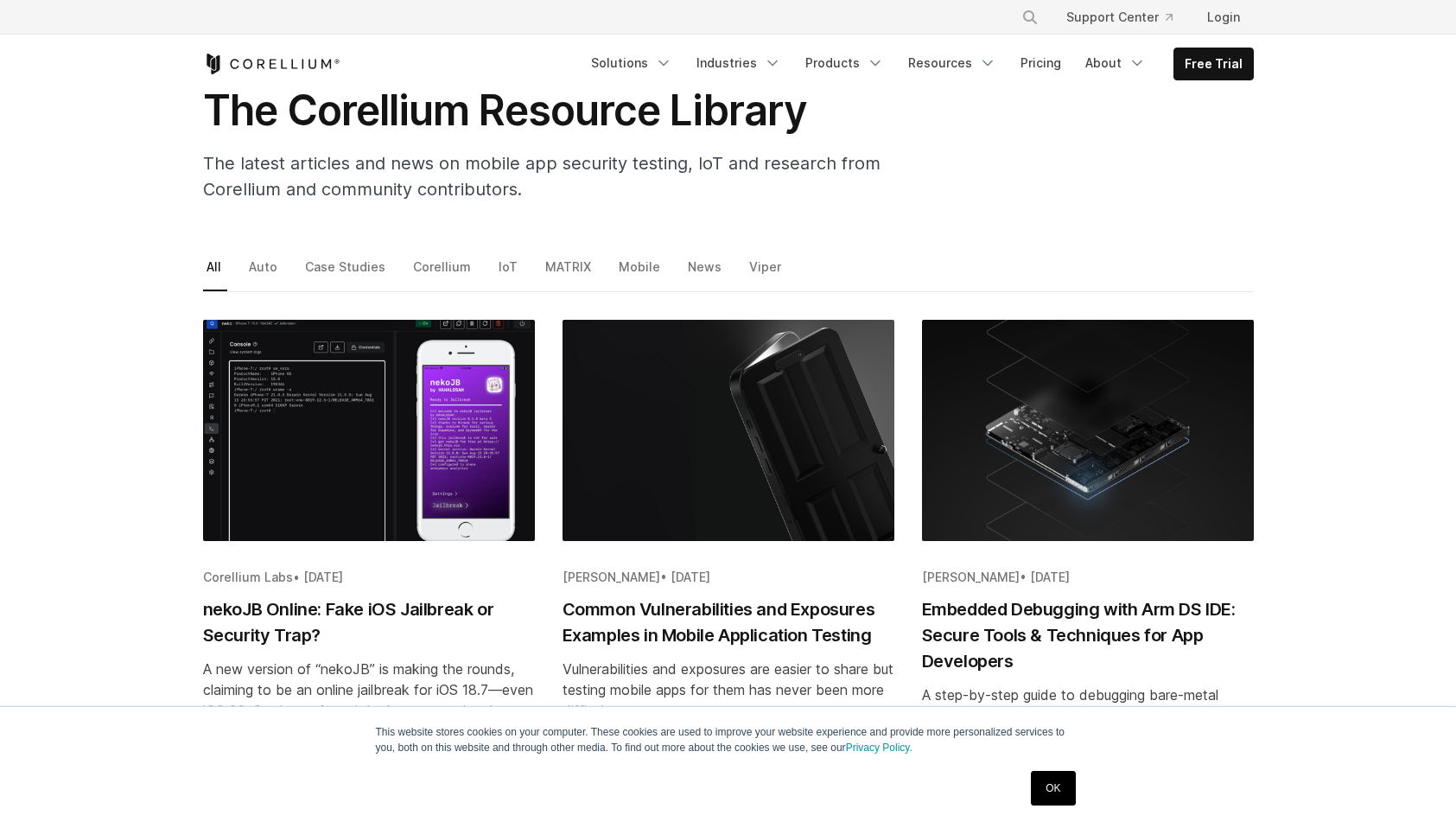
scroll to position [114, 0]
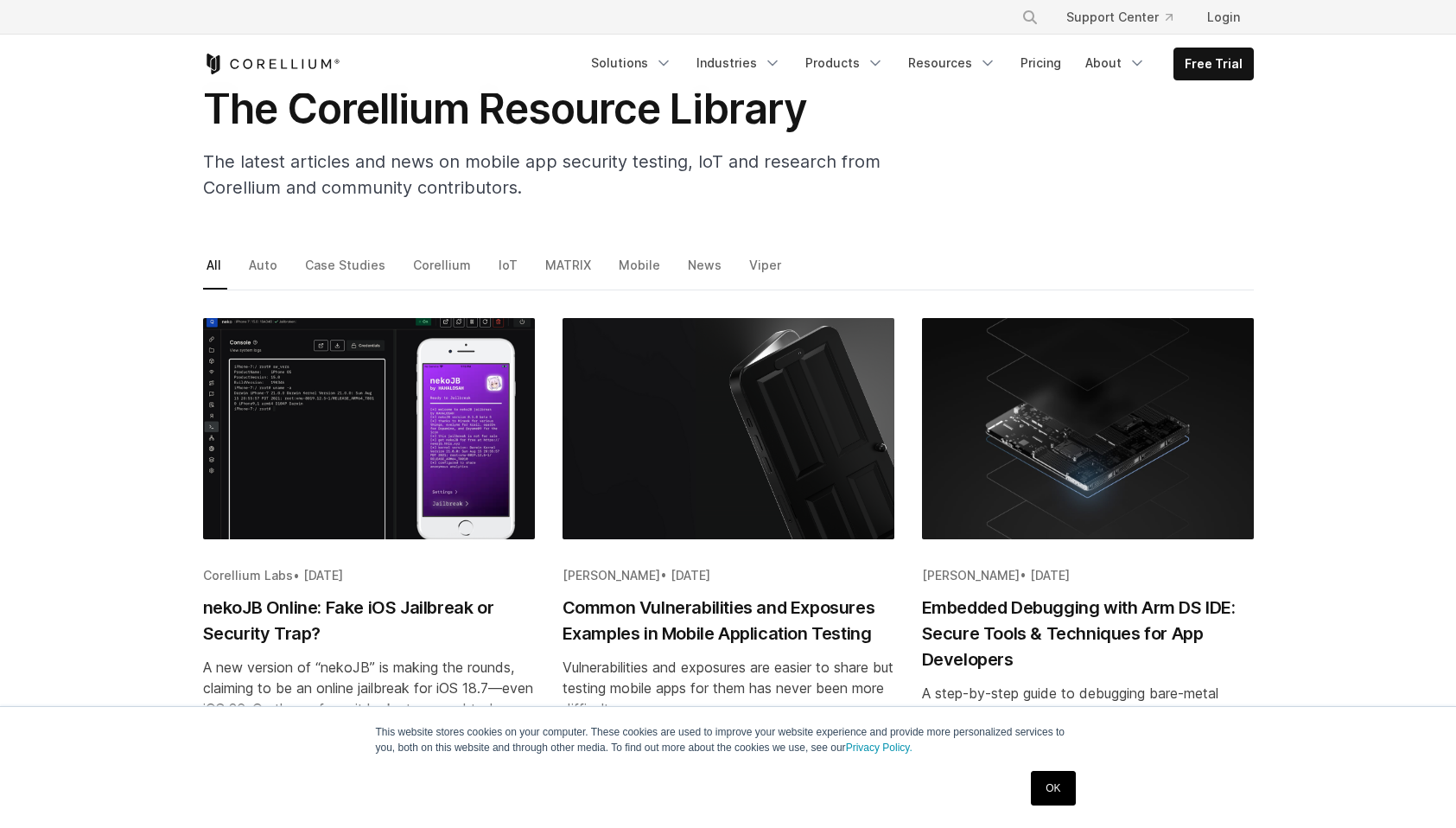
click at [537, 265] on li "IoT" at bounding box center [516, 271] width 42 height 37
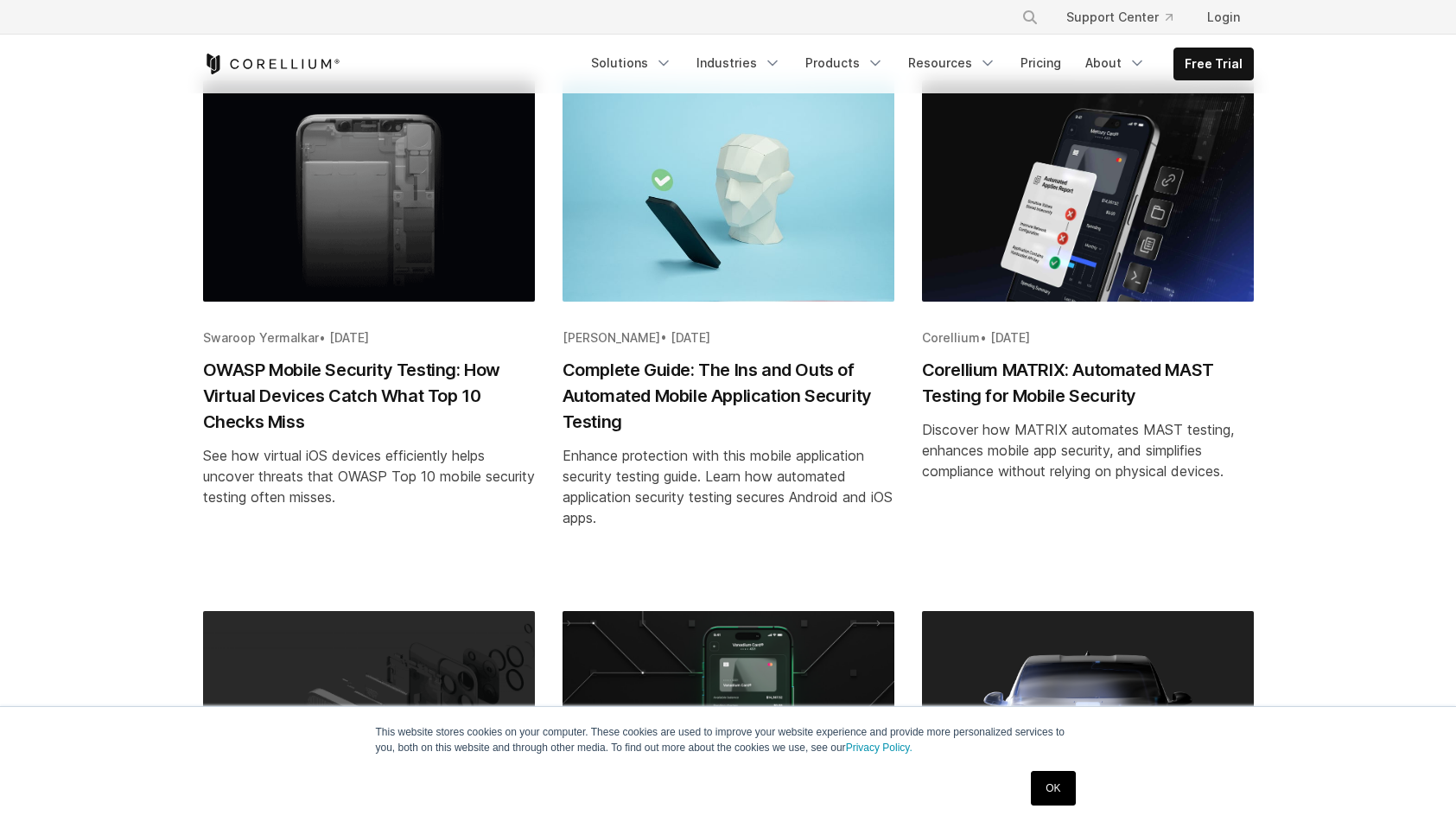
scroll to position [887, 0]
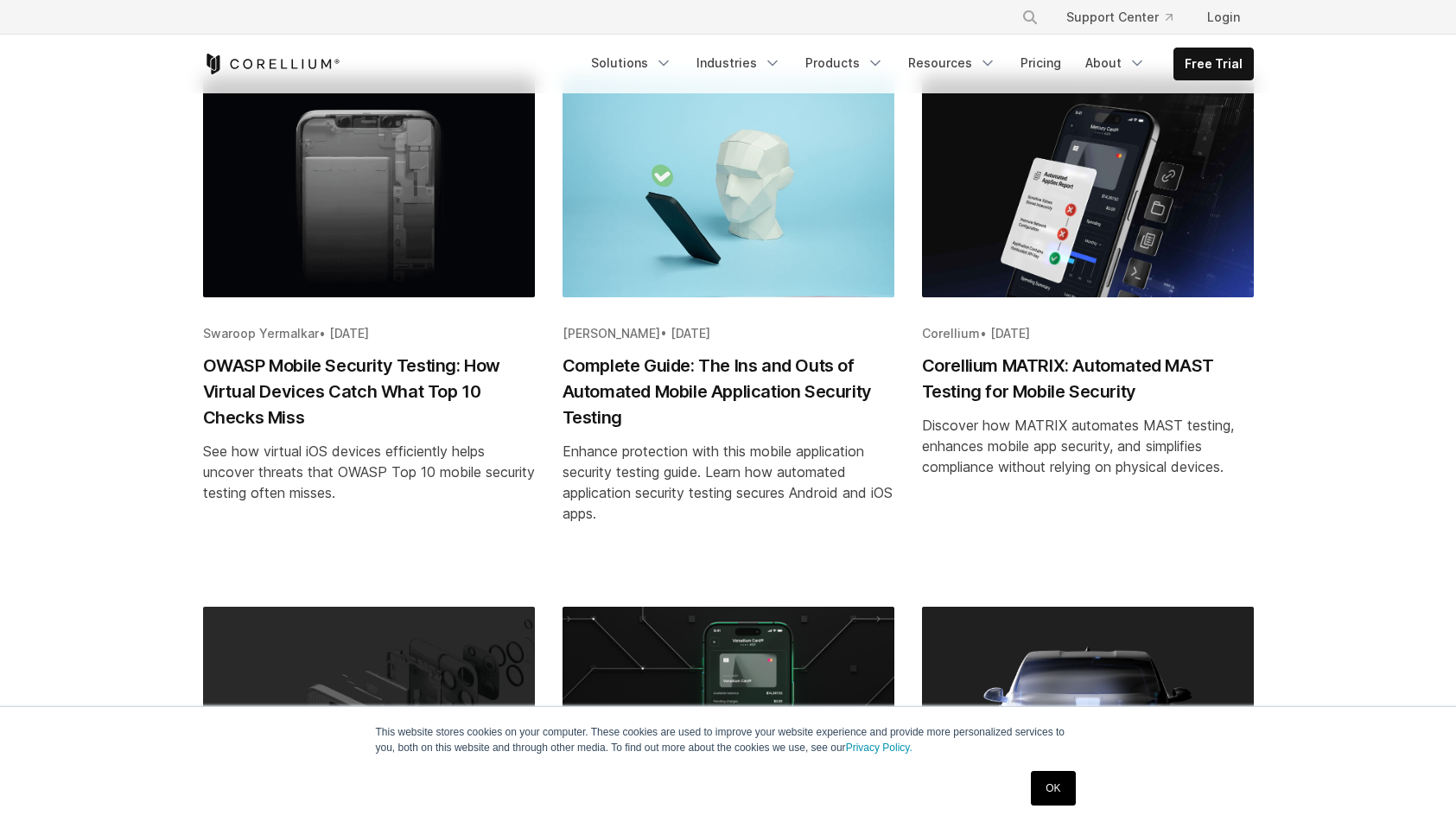
click at [267, 430] on h2 "OWASP Mobile Security Testing: How Virtual Devices Catch What Top 10 Checks Miss" at bounding box center [368, 391] width 332 height 78
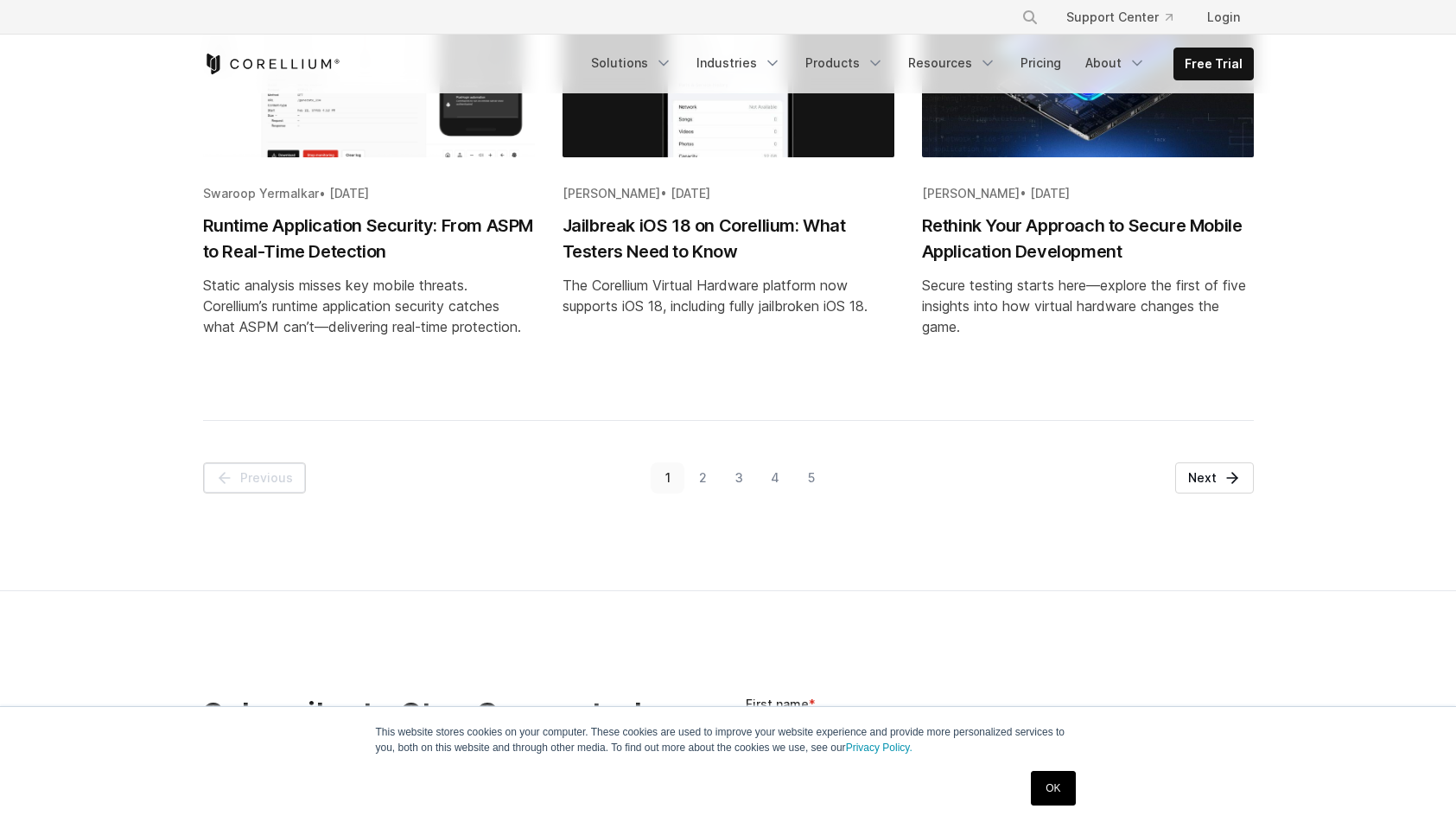
scroll to position [2123, 0]
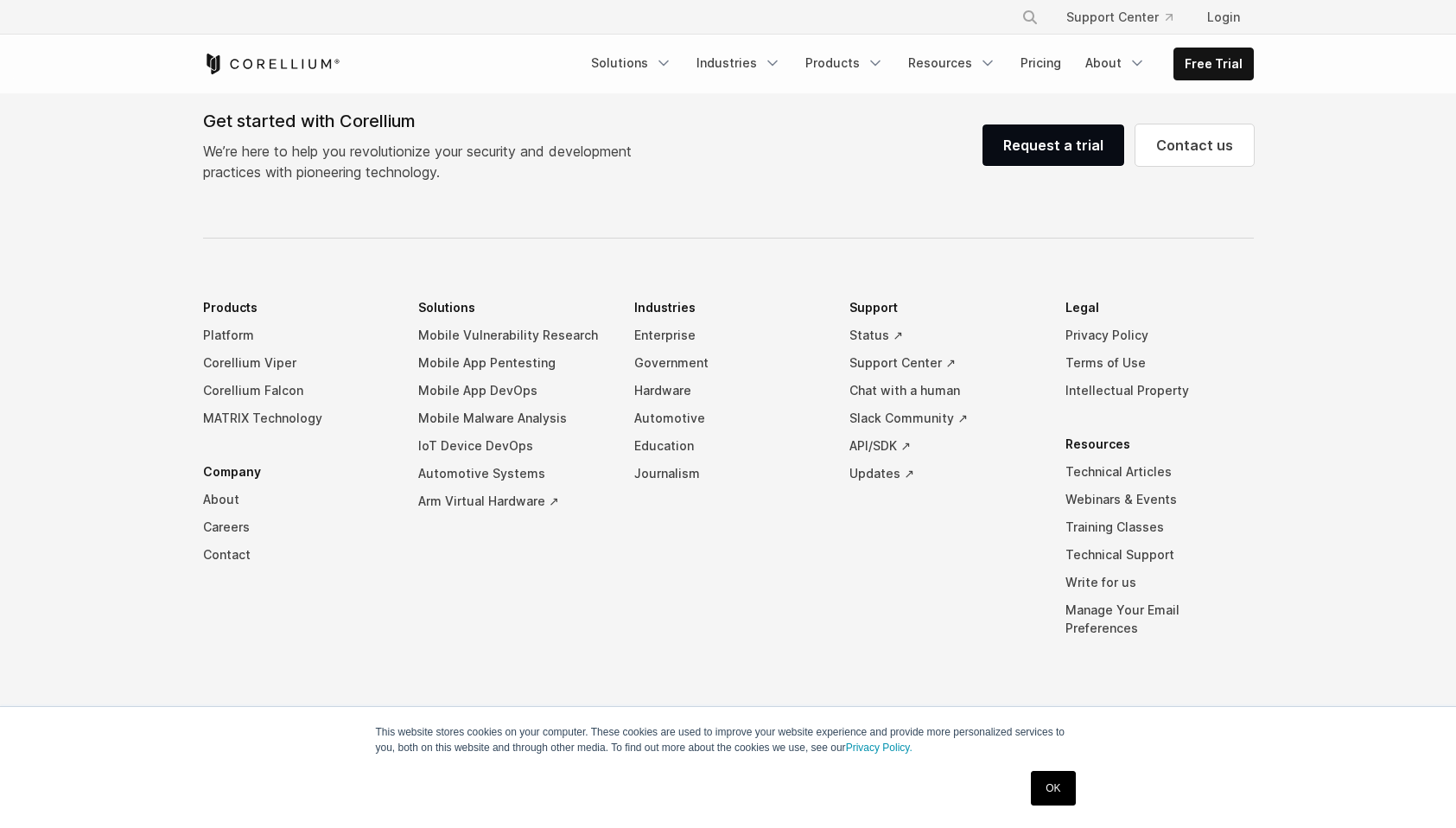
scroll to position [7892, 0]
drag, startPoint x: 388, startPoint y: 466, endPoint x: 388, endPoint y: 476, distance: 10.0
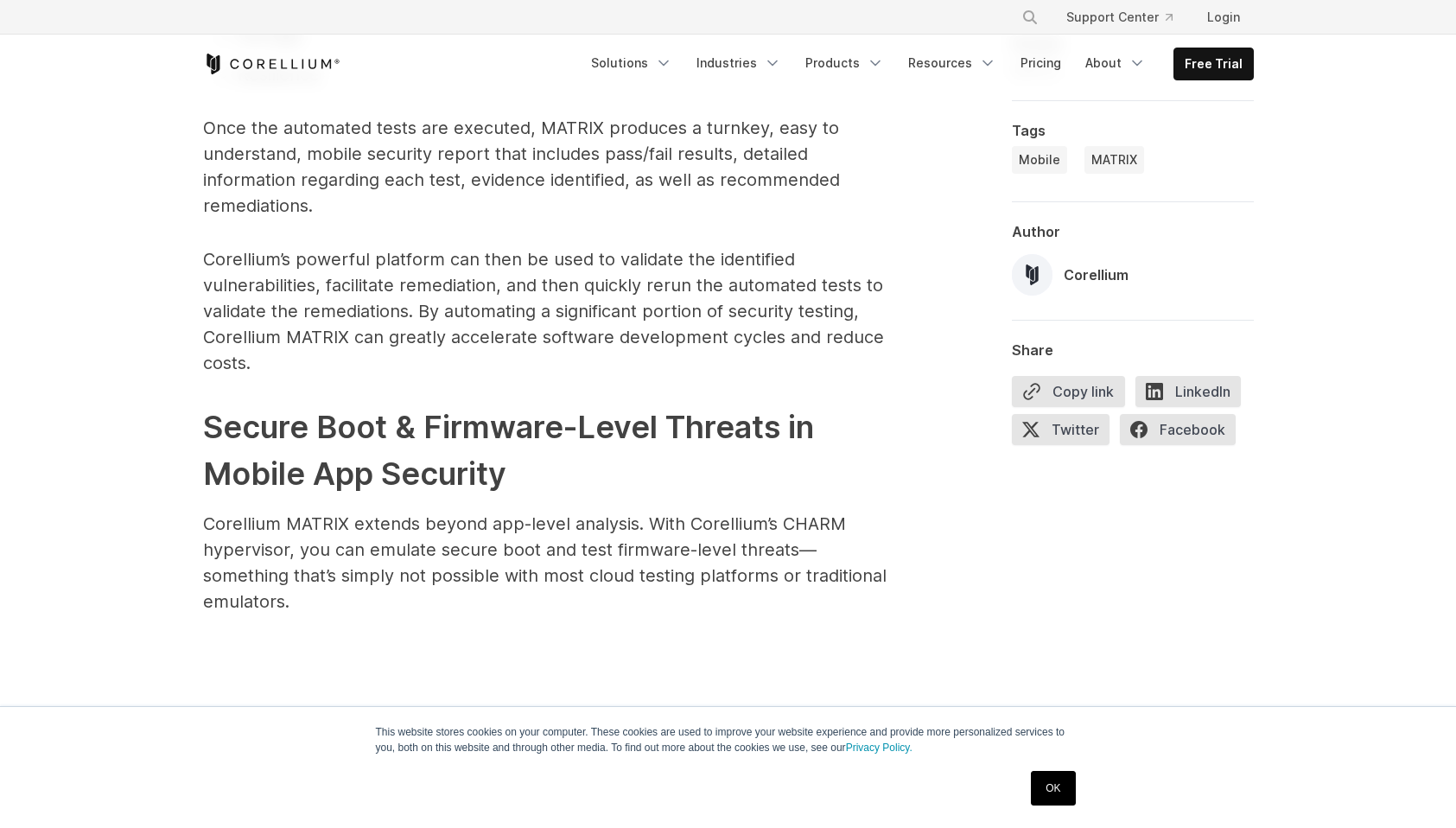
scroll to position [3690, 0]
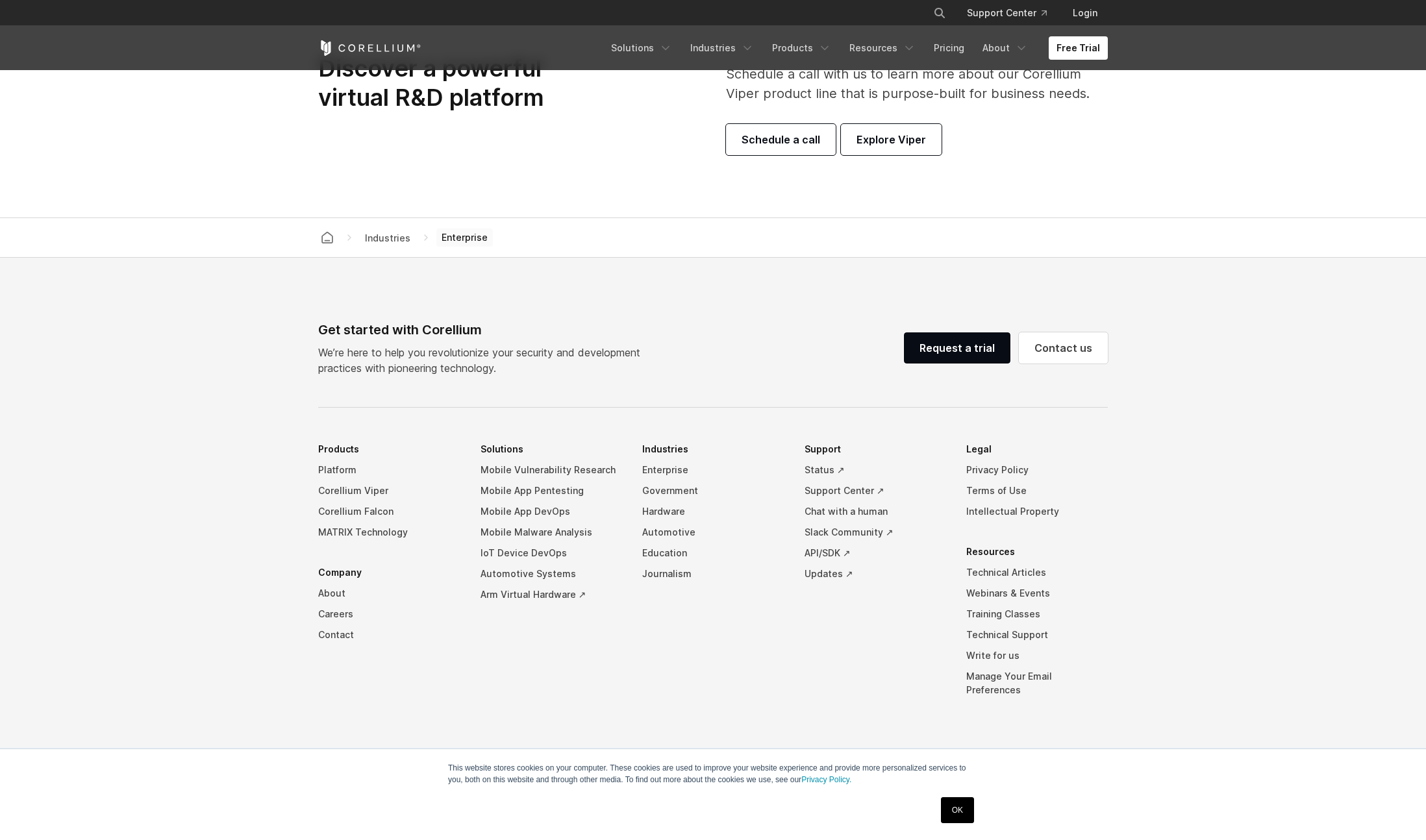
scroll to position [4342, 0]
